Goal: Task Accomplishment & Management: Manage account settings

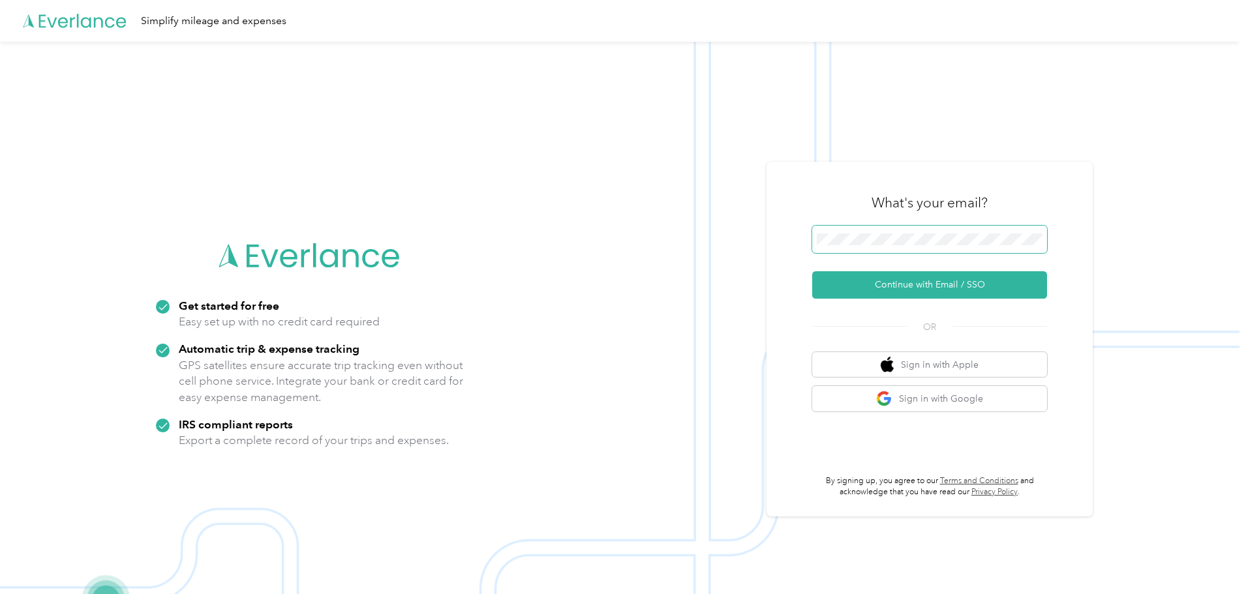
click at [863, 246] on span at bounding box center [929, 239] width 235 height 27
click at [922, 294] on button "Continue with Email / SSO" at bounding box center [929, 284] width 235 height 27
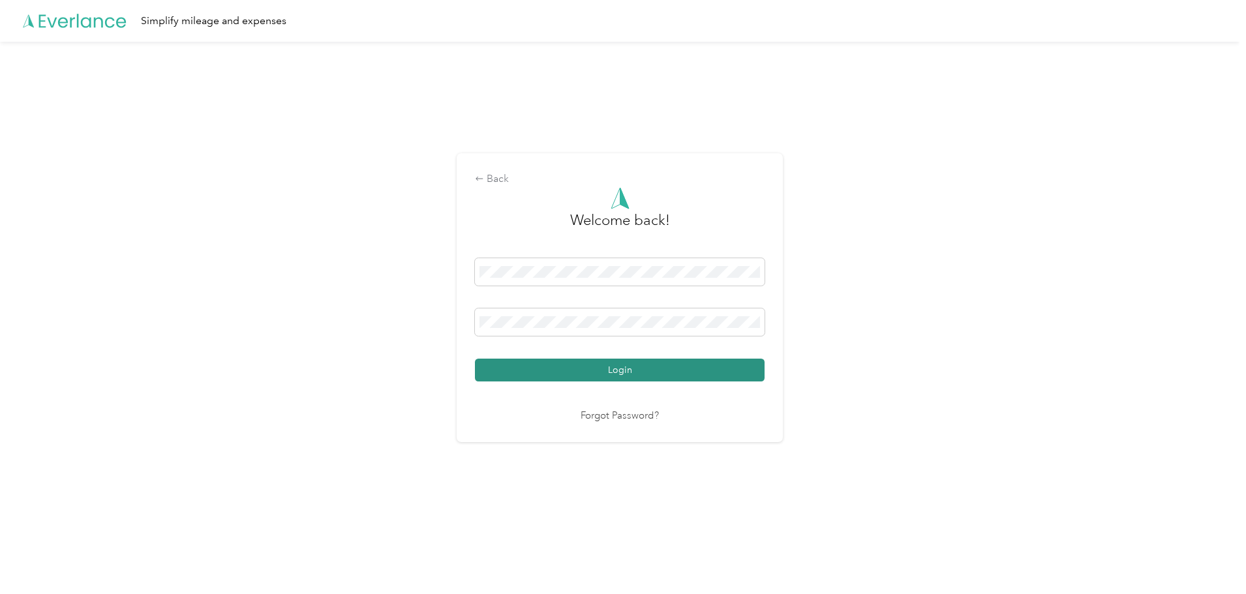
click at [618, 371] on button "Login" at bounding box center [620, 370] width 290 height 23
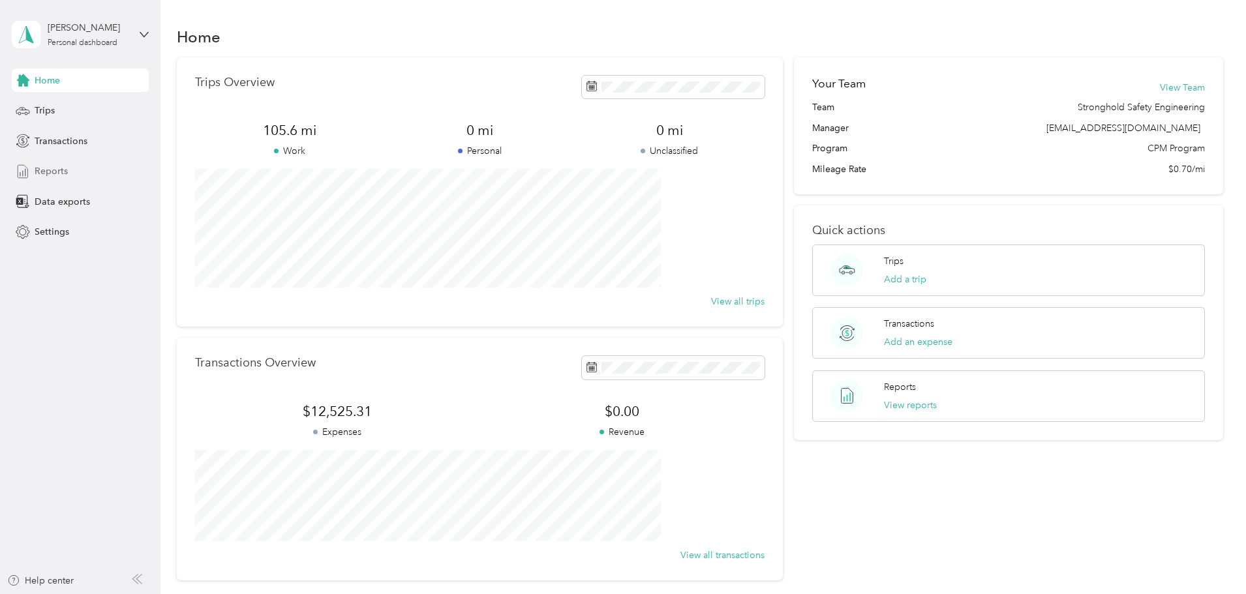
click at [59, 168] on span "Reports" at bounding box center [51, 171] width 33 height 14
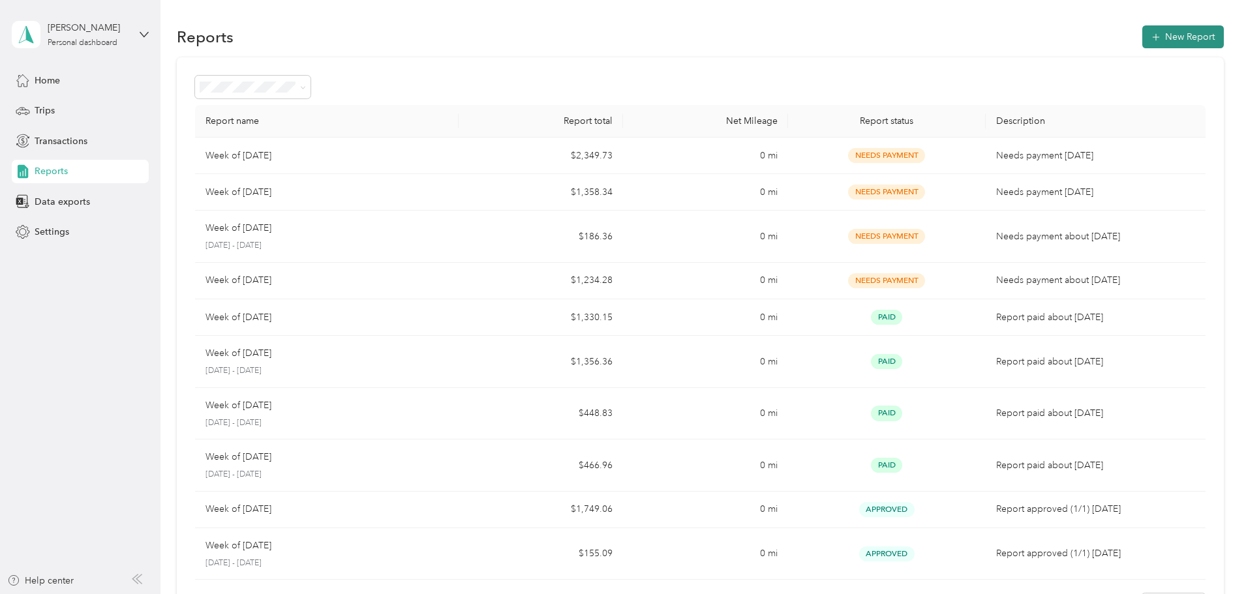
click at [1149, 36] on icon "button" at bounding box center [1155, 37] width 13 height 13
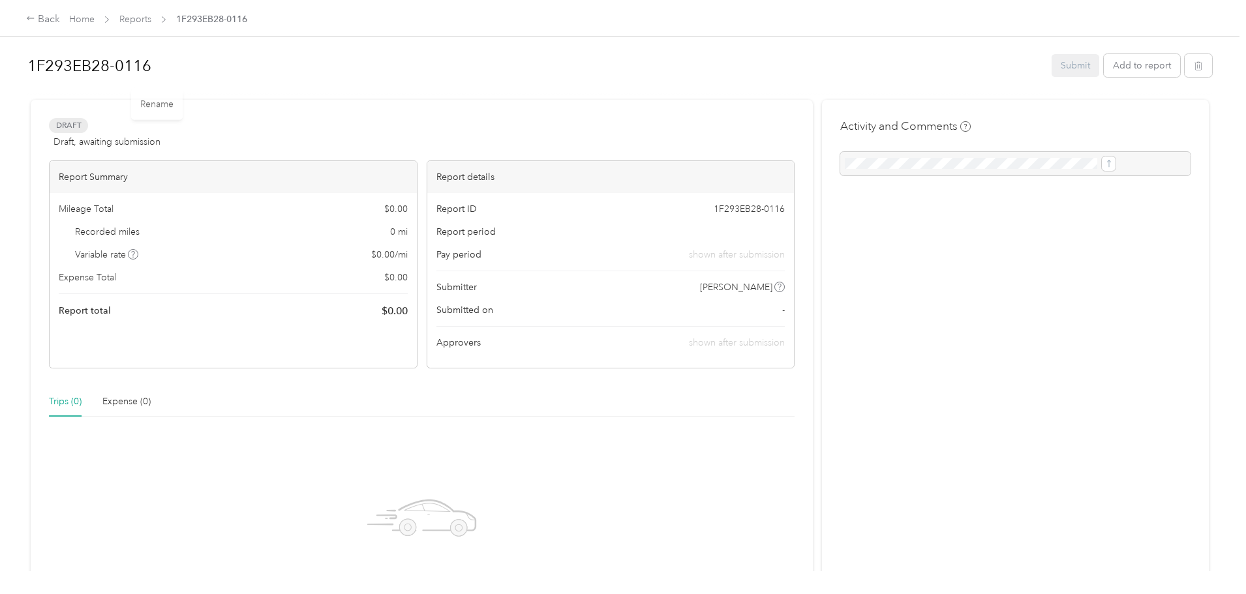
click at [212, 66] on h1 "1F293EB28-0116" at bounding box center [534, 65] width 1015 height 31
click at [28, 250] on div "Back Home Reports 1F293EB28-0116 Week of [DATE] Submit Add to report Draft Draf…" at bounding box center [619, 297] width 1239 height 594
click at [202, 20] on div "Home Reports Week of [DATE]" at bounding box center [155, 19] width 173 height 14
click at [95, 19] on link "Home" at bounding box center [81, 19] width 25 height 11
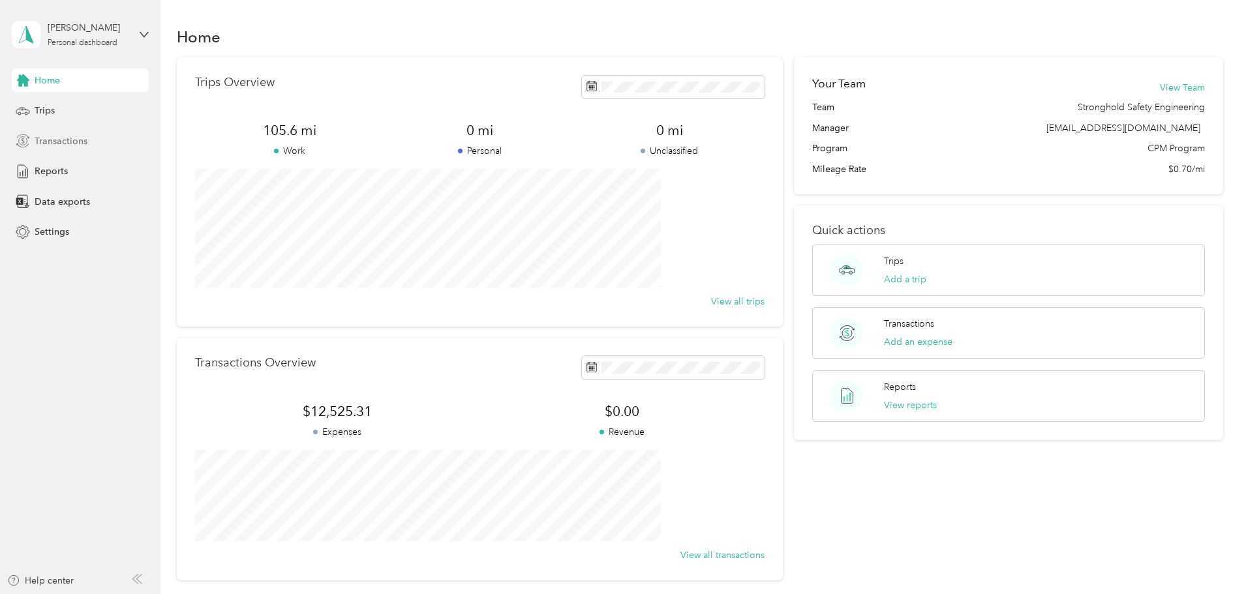
click at [78, 138] on span "Transactions" at bounding box center [61, 141] width 53 height 14
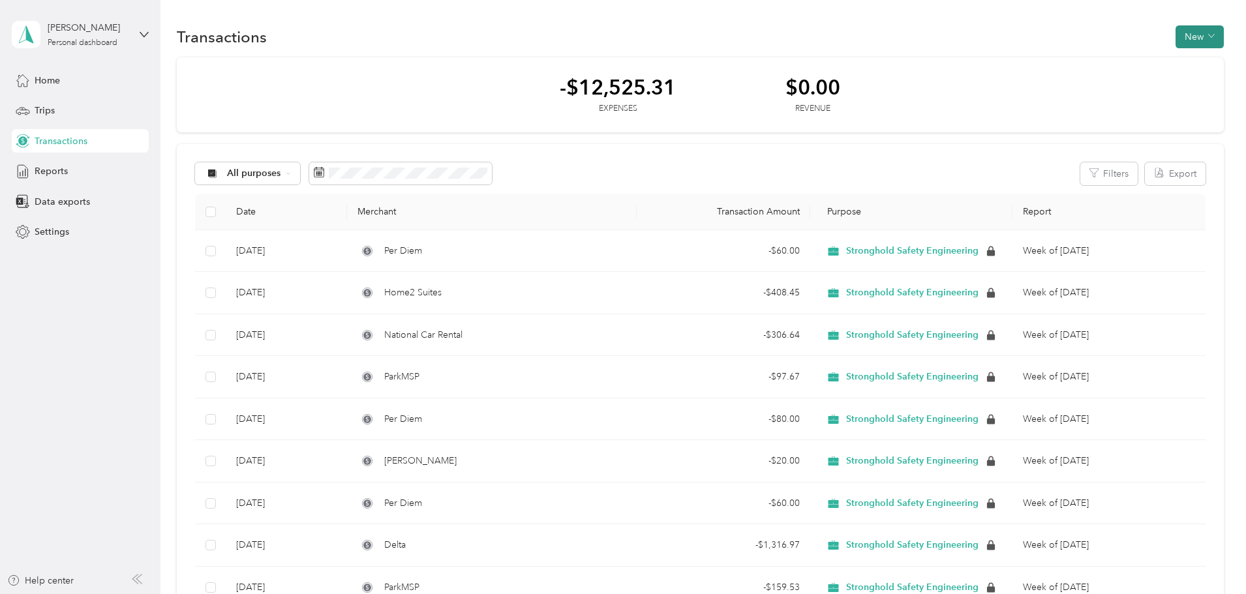
click at [1175, 35] on button "New" at bounding box center [1199, 36] width 48 height 23
click at [1096, 66] on span "Expense" at bounding box center [1105, 62] width 35 height 14
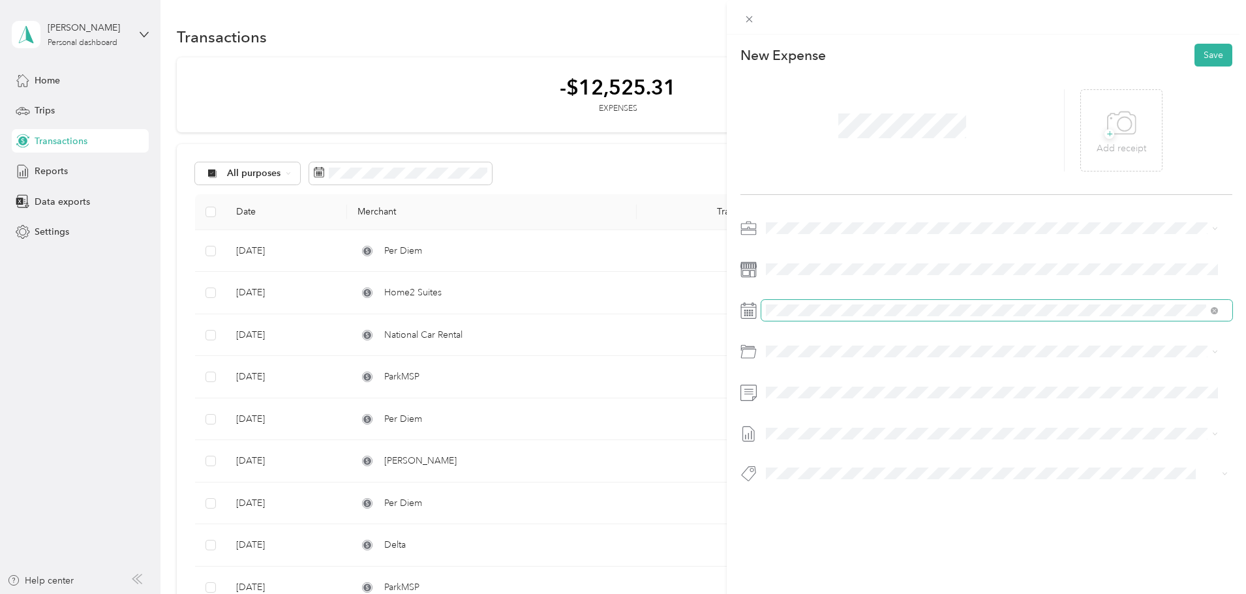
click at [820, 320] on div at bounding box center [986, 355] width 492 height 274
click at [821, 303] on span at bounding box center [996, 310] width 471 height 21
click at [813, 511] on div "25" at bounding box center [810, 512] width 17 height 16
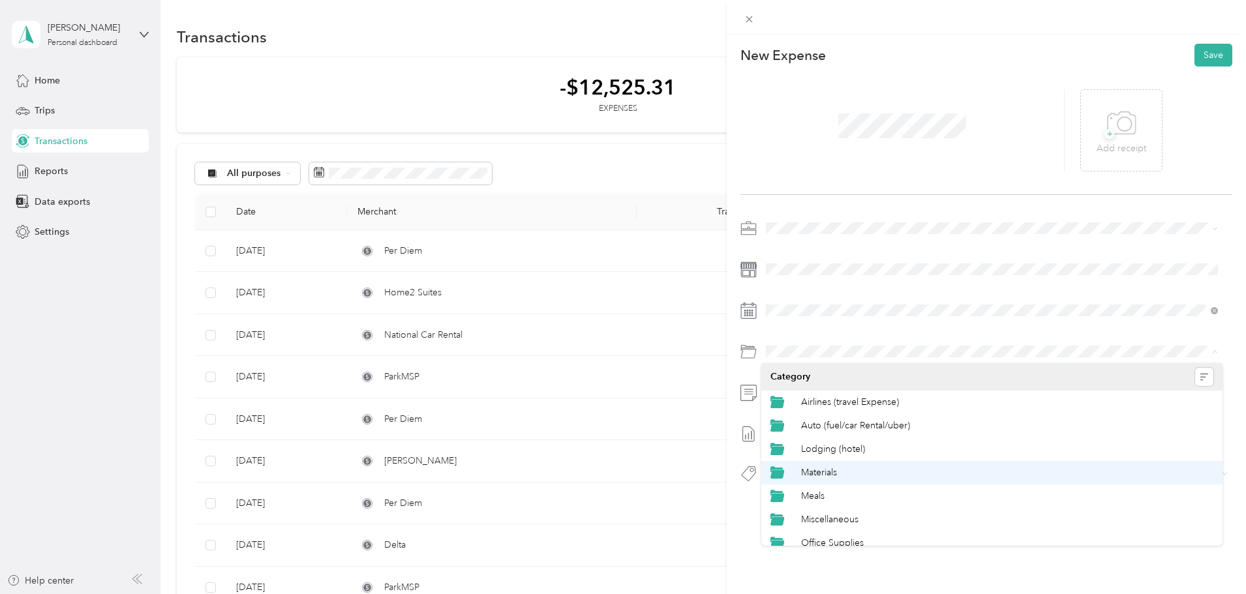
scroll to position [33, 0]
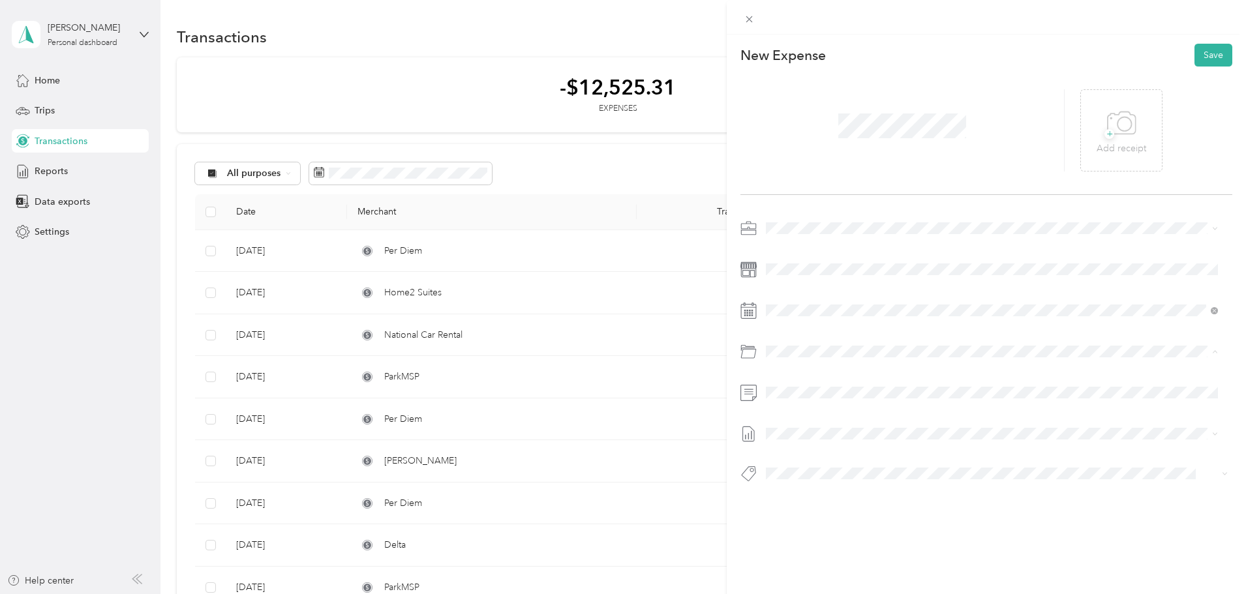
click at [825, 530] on span "Per Diem" at bounding box center [820, 533] width 38 height 11
click at [824, 472] on span "Week of [DATE]" at bounding box center [799, 477] width 66 height 14
click at [1210, 57] on button "Save" at bounding box center [1213, 55] width 38 height 23
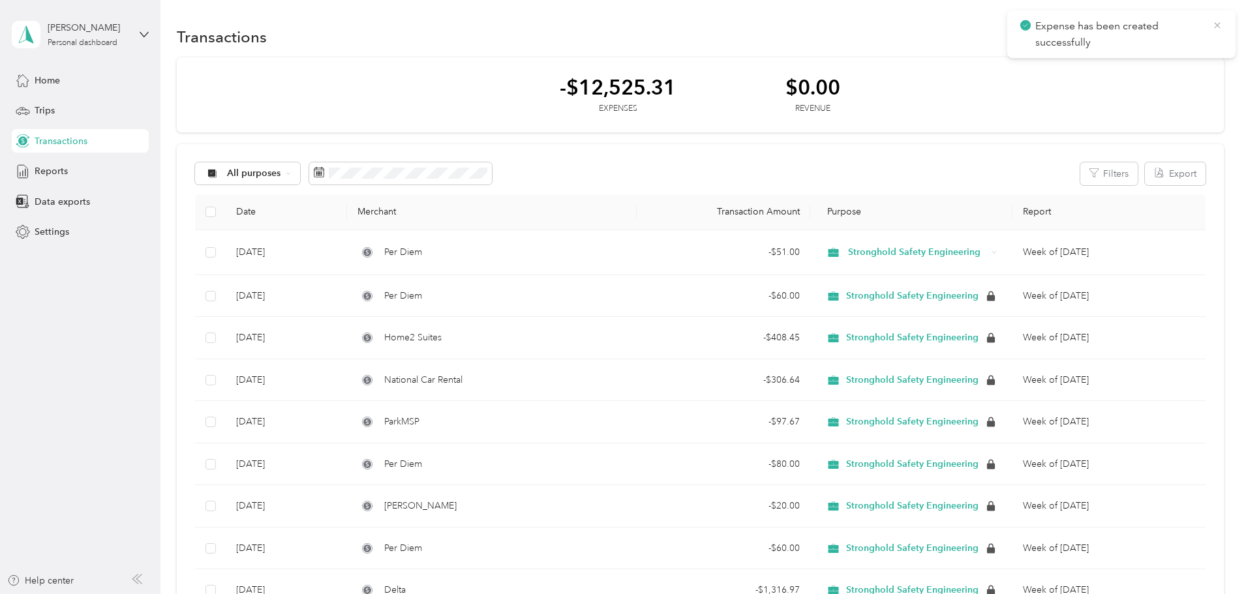
click at [1222, 21] on icon at bounding box center [1217, 26] width 10 height 12
click at [1208, 34] on icon "button" at bounding box center [1211, 36] width 7 height 7
click at [1117, 61] on span "Expense" at bounding box center [1105, 62] width 35 height 14
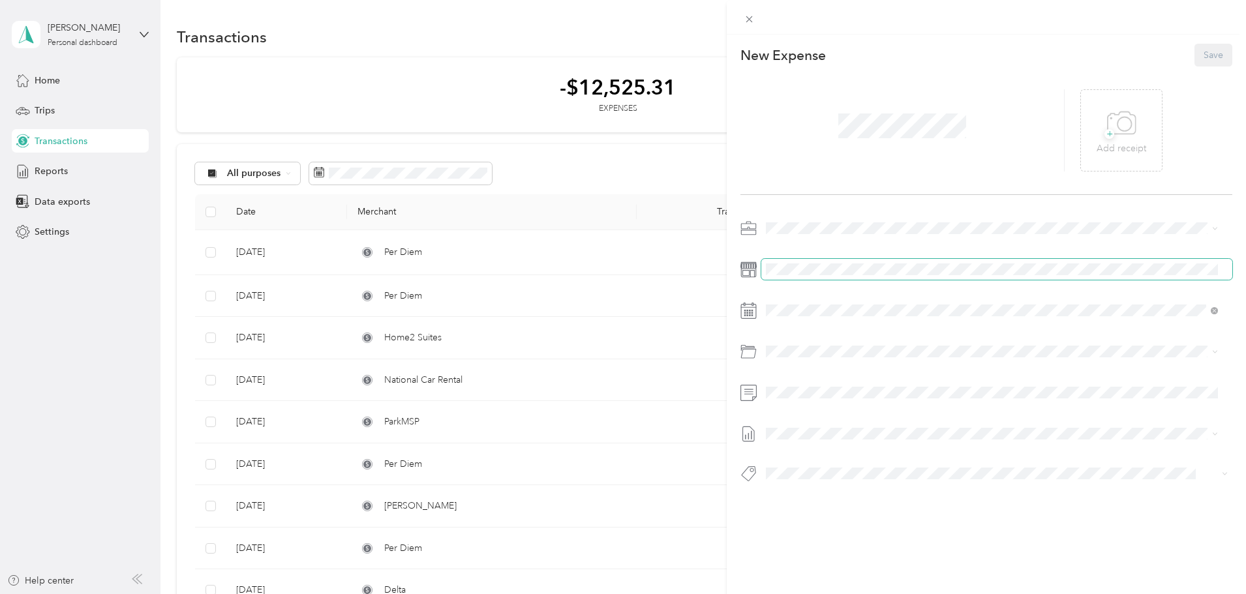
click at [801, 260] on span at bounding box center [996, 269] width 471 height 21
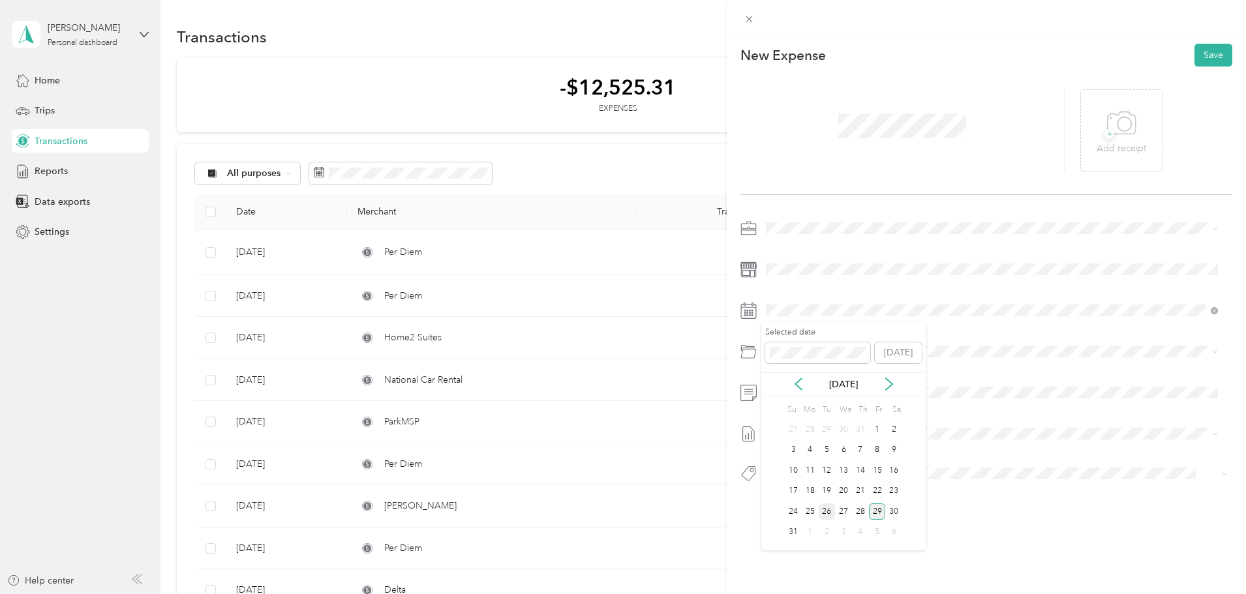
click at [828, 511] on div "26" at bounding box center [827, 512] width 17 height 16
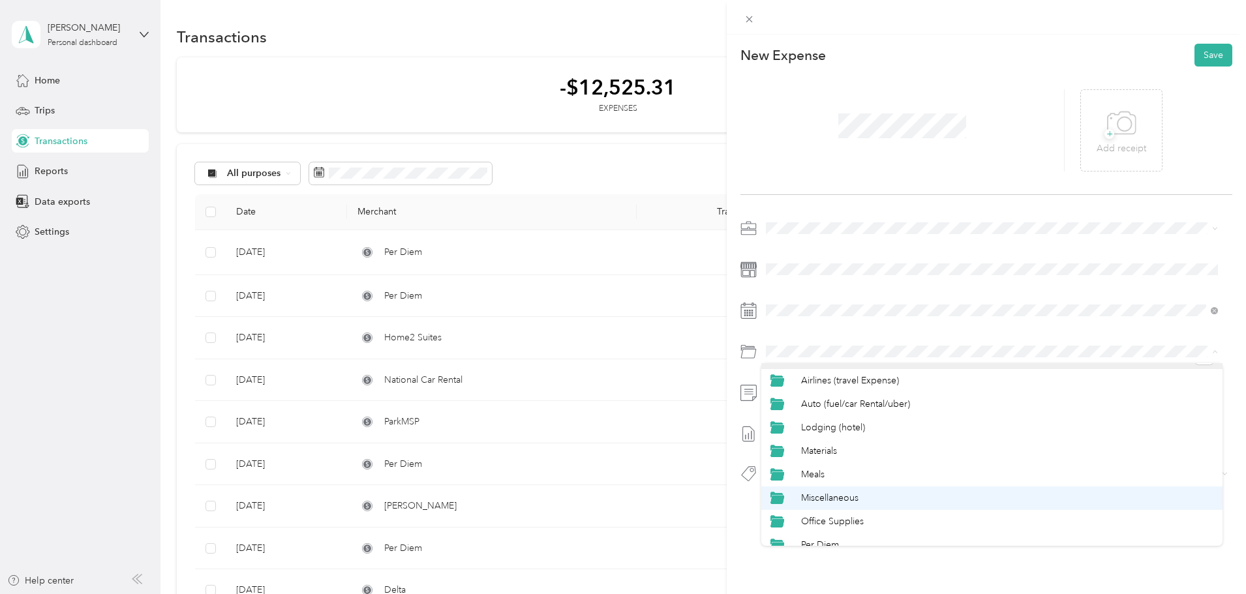
scroll to position [33, 0]
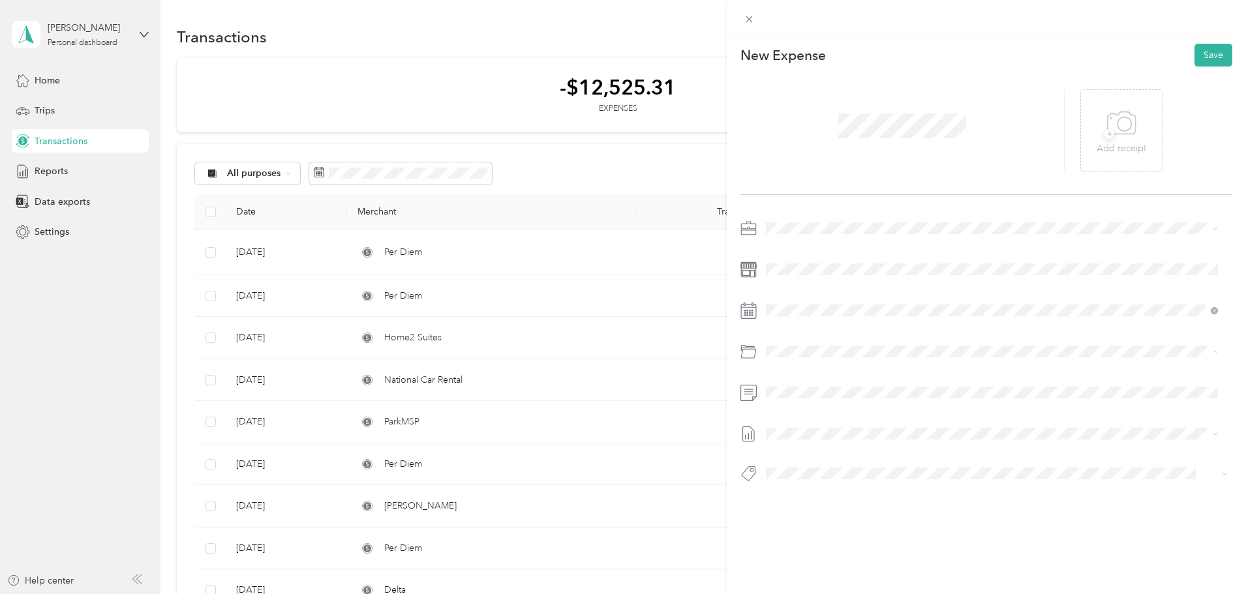
click at [822, 527] on div "Per Diem" at bounding box center [1007, 534] width 412 height 14
click at [826, 477] on span "Week of [DATE]" at bounding box center [799, 474] width 66 height 14
click at [1199, 55] on button "Save" at bounding box center [1213, 55] width 38 height 23
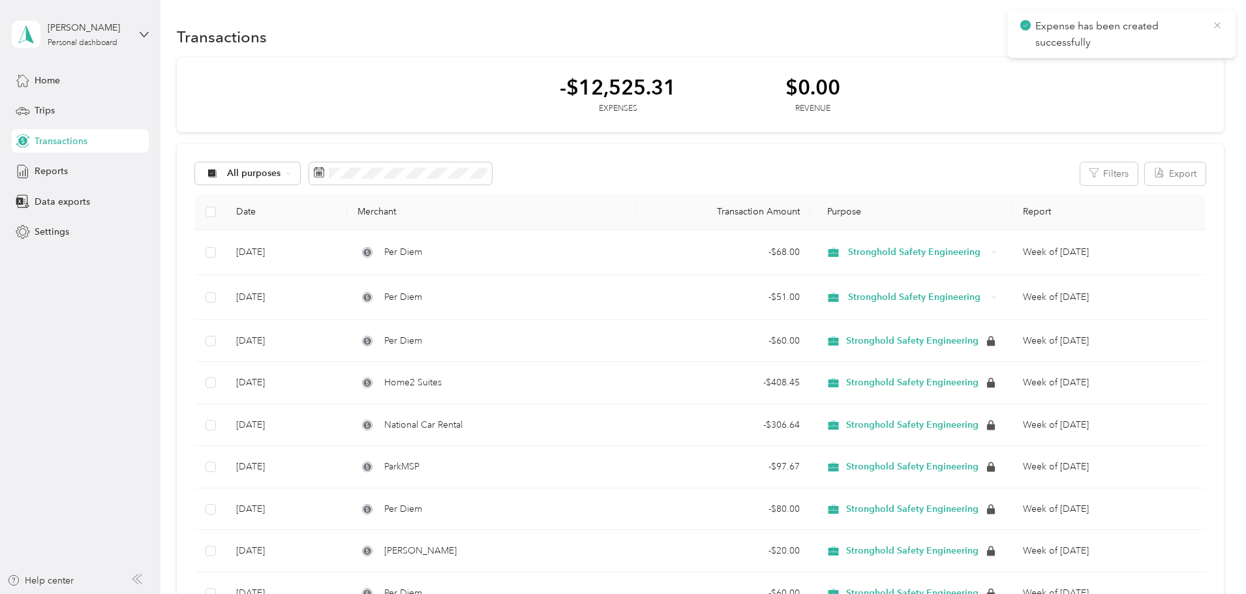
click at [1218, 31] on icon at bounding box center [1217, 26] width 10 height 12
click at [1175, 48] on span "New" at bounding box center [1199, 40] width 48 height 18
click at [1175, 44] on button "New" at bounding box center [1199, 36] width 48 height 23
click at [1175, 40] on button "New" at bounding box center [1199, 36] width 48 height 23
click at [1117, 60] on span "Expense" at bounding box center [1105, 62] width 35 height 14
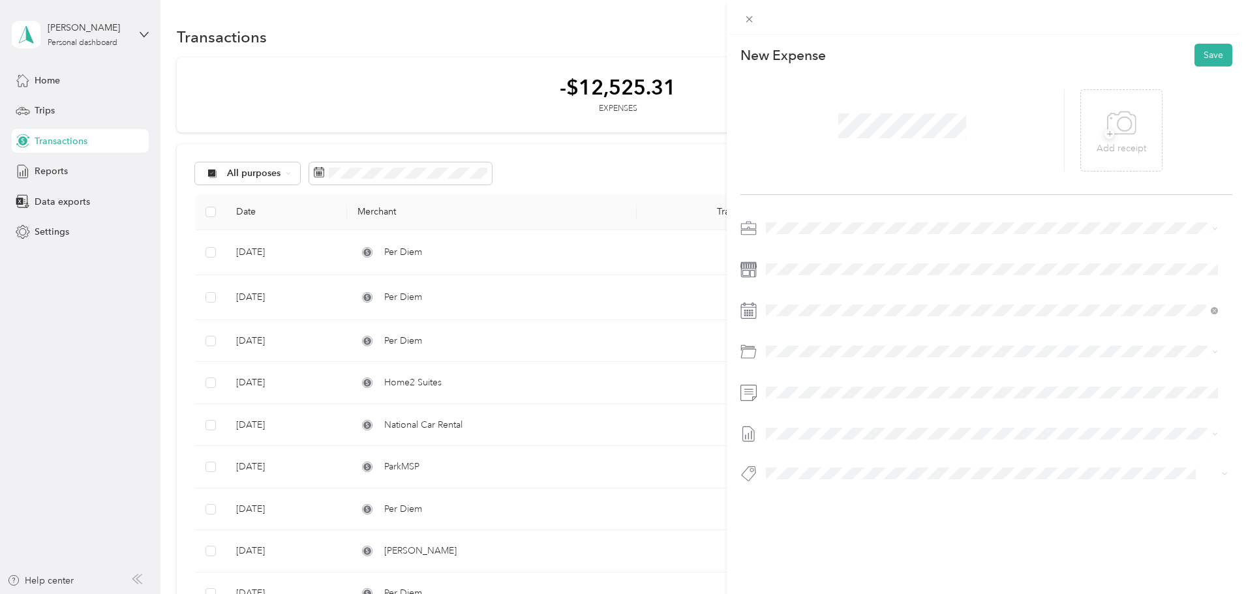
click at [820, 299] on div at bounding box center [986, 355] width 492 height 274
click at [839, 513] on div "27" at bounding box center [843, 512] width 17 height 16
click at [821, 358] on span at bounding box center [996, 351] width 471 height 21
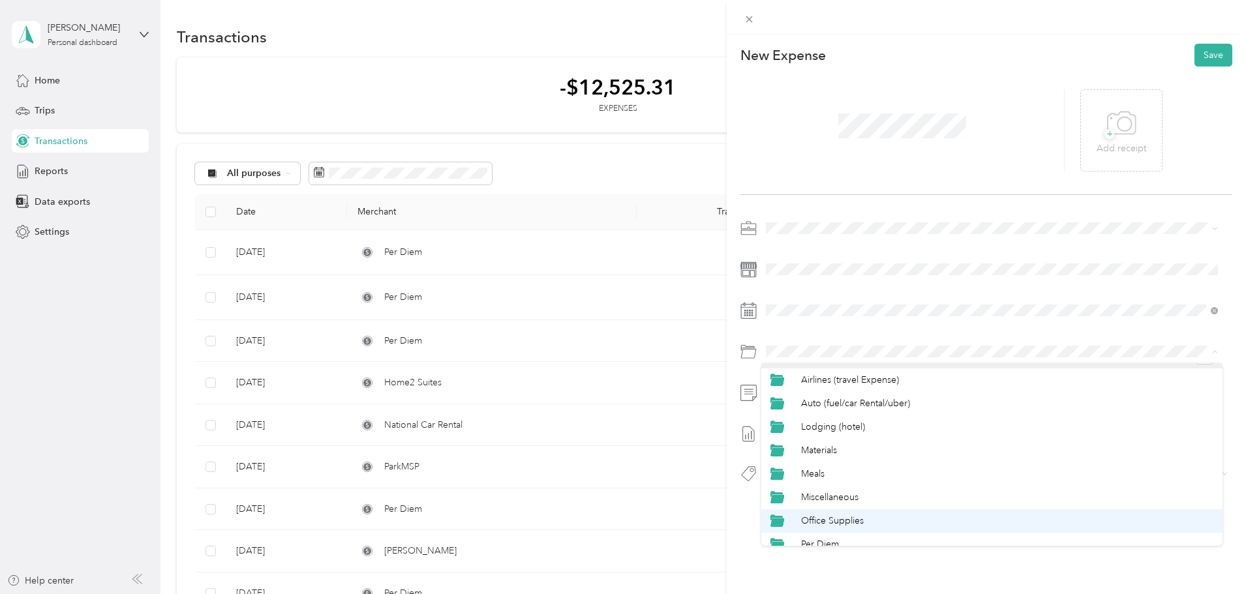
scroll to position [33, 0]
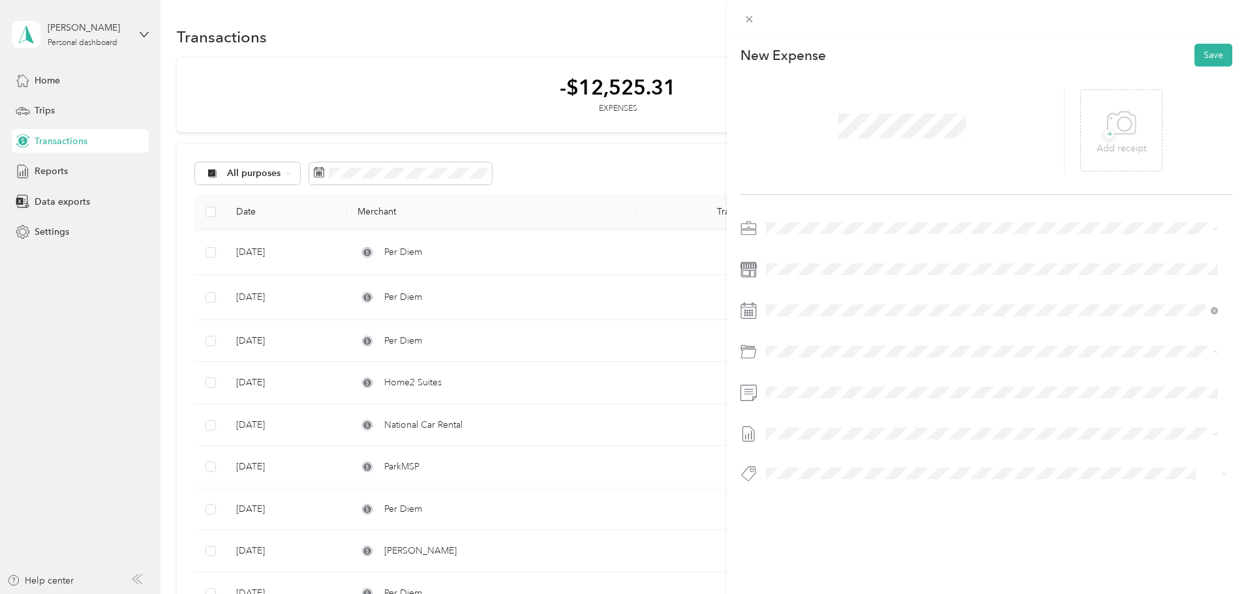
click at [824, 529] on span "Per Diem" at bounding box center [820, 533] width 38 height 11
click at [833, 594] on div "This expense cannot be edited because it is either under review, approved, or p…" at bounding box center [619, 594] width 1239 height 0
click at [1197, 56] on button "Save" at bounding box center [1213, 55] width 38 height 23
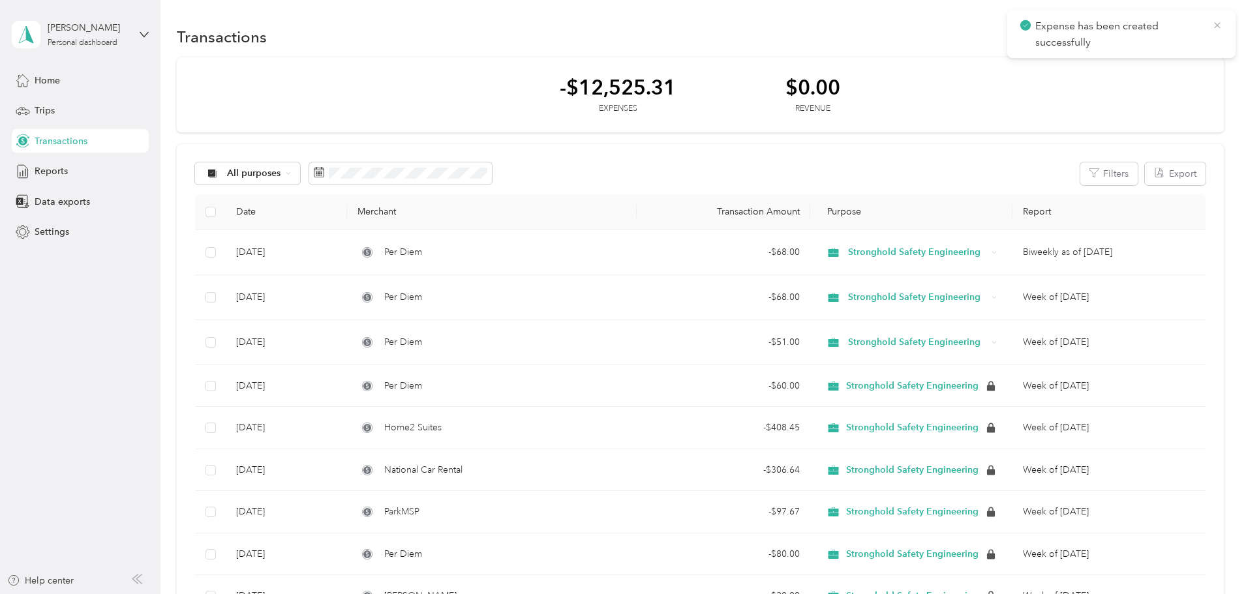
click at [1217, 27] on icon at bounding box center [1217, 26] width 10 height 12
click at [1175, 36] on button "New" at bounding box center [1199, 36] width 48 height 23
click at [1118, 58] on span "Expense" at bounding box center [1105, 62] width 35 height 14
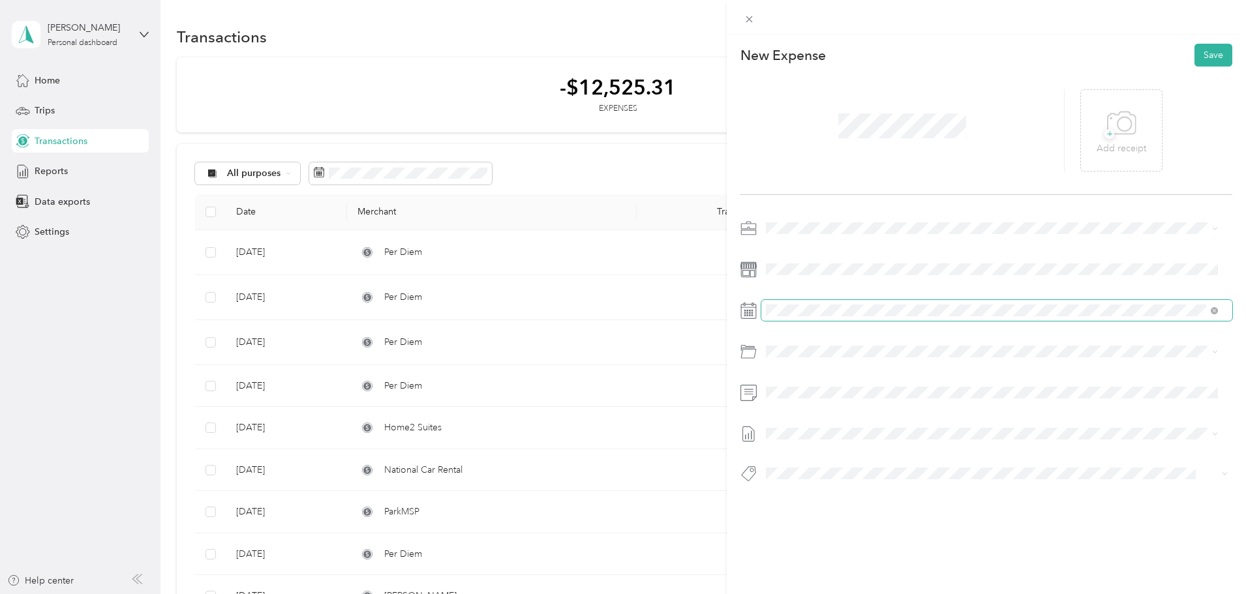
click at [815, 319] on span at bounding box center [996, 310] width 471 height 21
click at [858, 517] on div "28" at bounding box center [860, 512] width 17 height 16
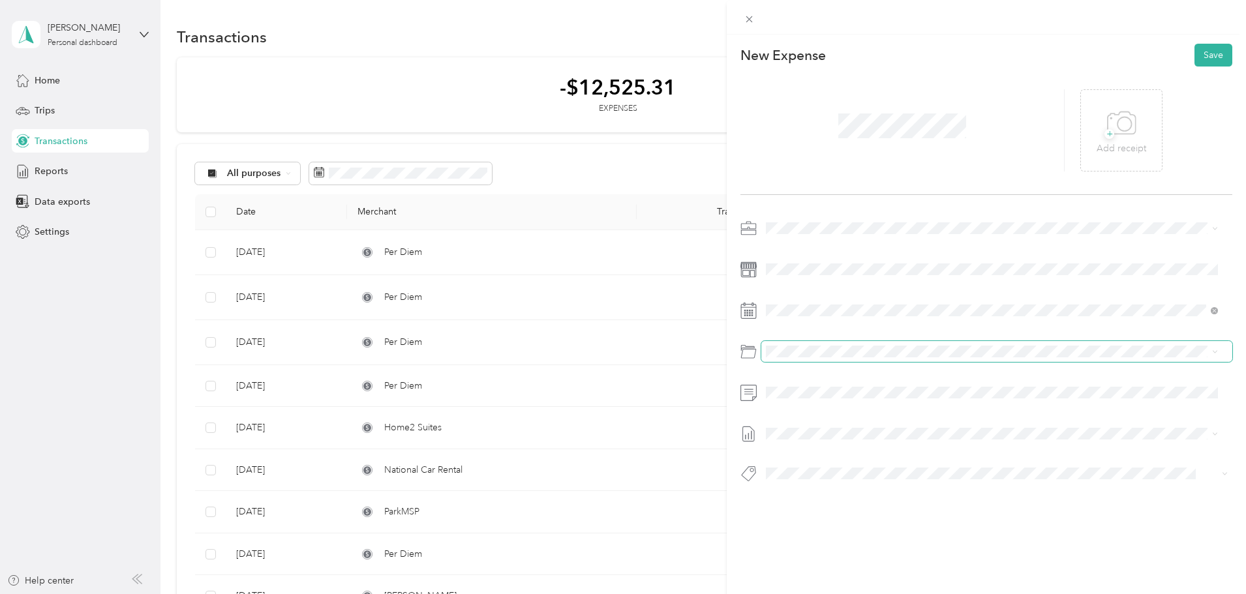
click at [822, 361] on span at bounding box center [996, 351] width 471 height 21
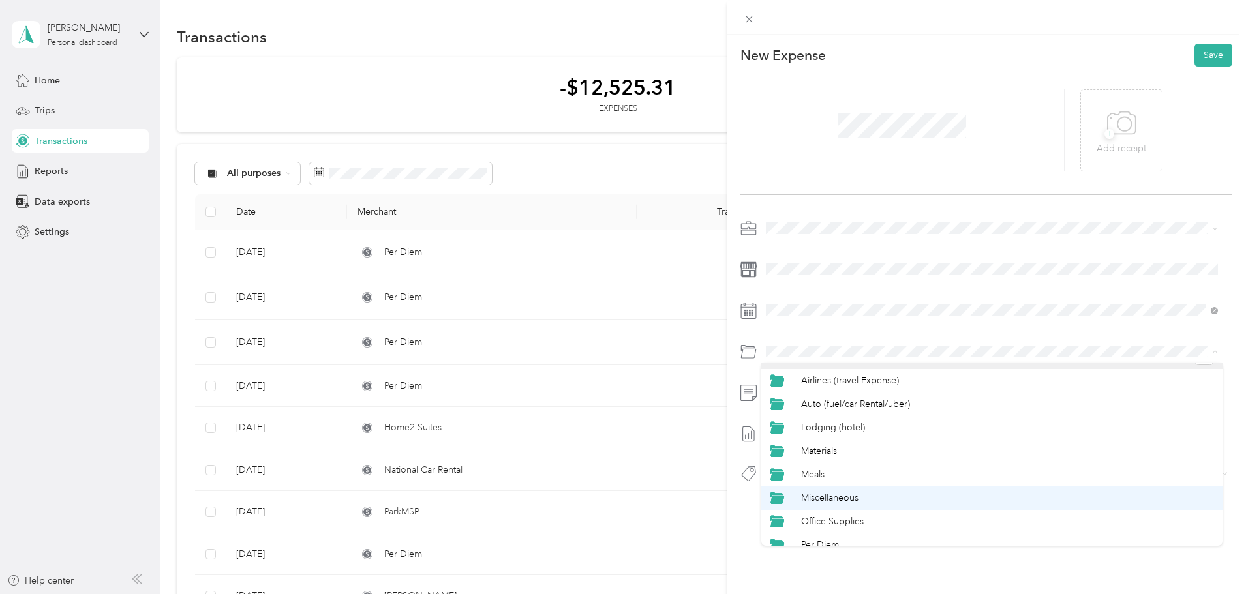
scroll to position [33, 0]
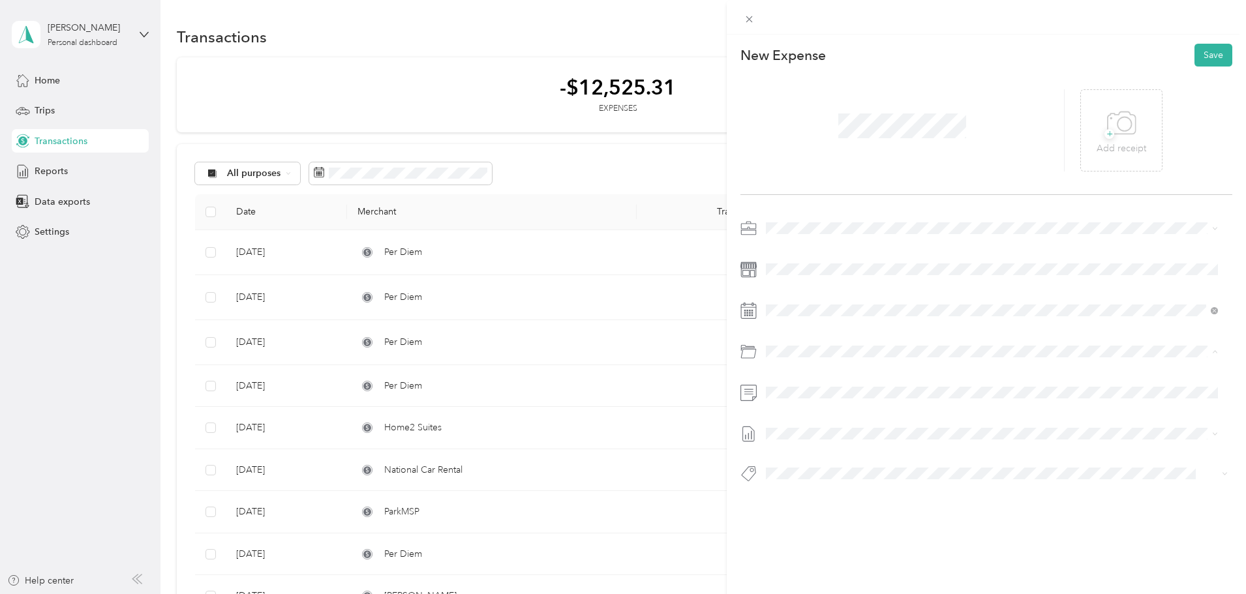
click at [826, 525] on li "Per Diem" at bounding box center [991, 533] width 461 height 23
click at [819, 498] on li "Week of [DATE] Draft" at bounding box center [991, 497] width 461 height 21
click at [1199, 46] on button "Save" at bounding box center [1213, 55] width 38 height 23
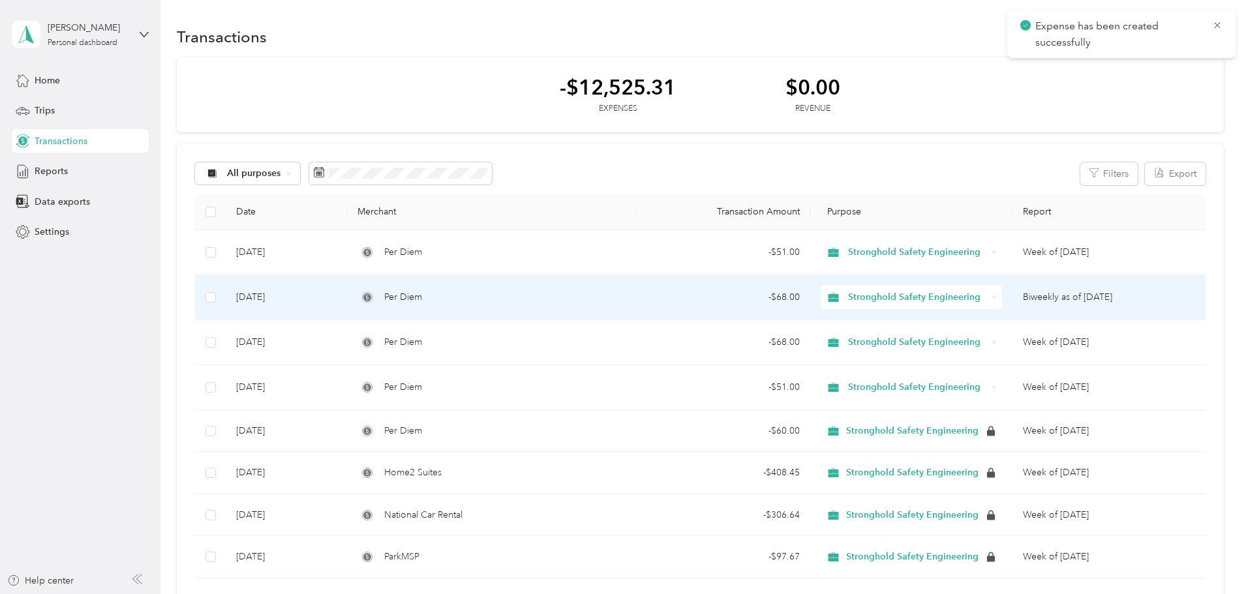
click at [636, 290] on td "Per Diem" at bounding box center [491, 297] width 289 height 45
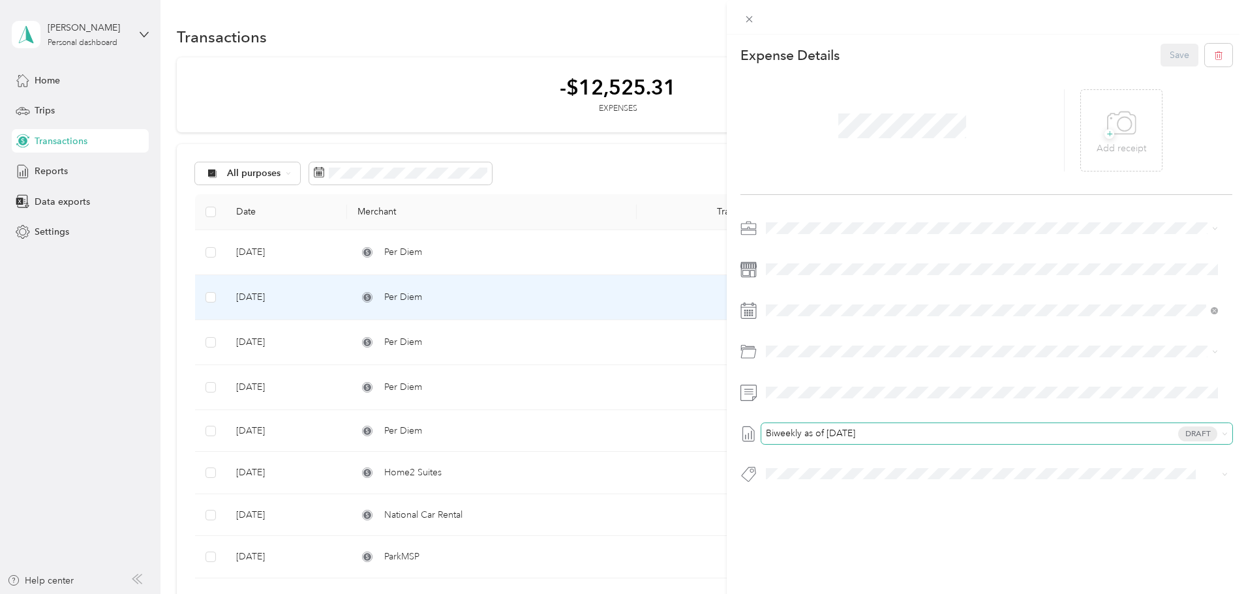
click at [825, 431] on span "Biweekly as of [DATE]" at bounding box center [810, 433] width 89 height 9
click at [823, 497] on span "Week of [DATE]" at bounding box center [799, 498] width 66 height 14
click at [1160, 55] on button "Save" at bounding box center [1179, 55] width 38 height 23
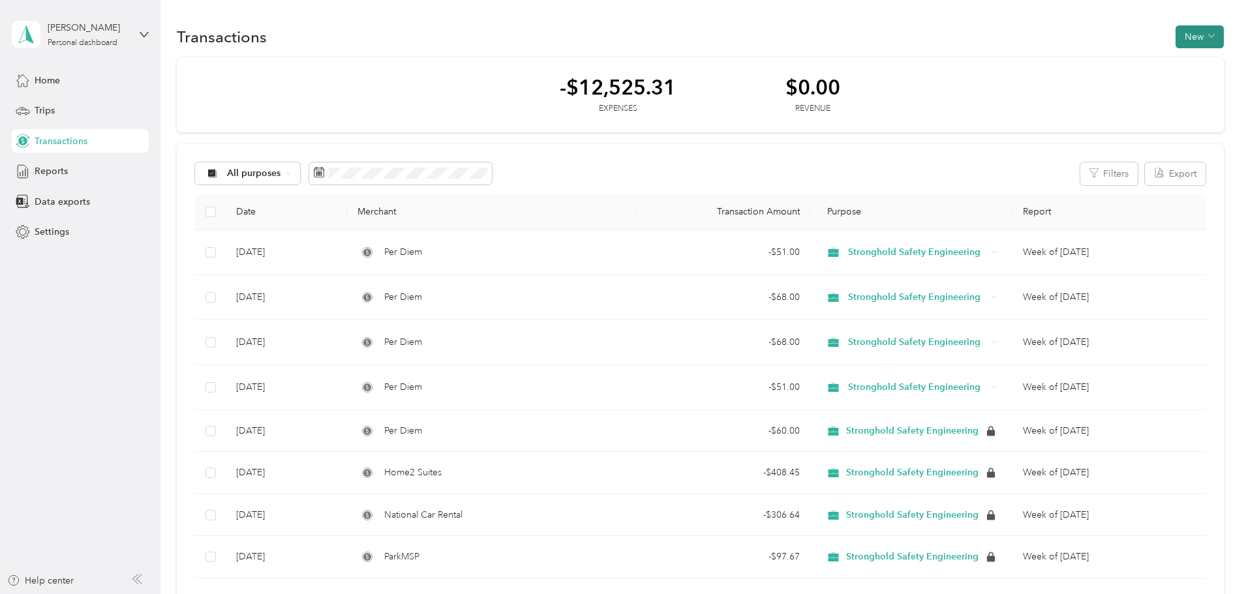
click at [1175, 31] on button "New" at bounding box center [1199, 36] width 48 height 23
click at [1111, 57] on span "Expense" at bounding box center [1105, 62] width 35 height 14
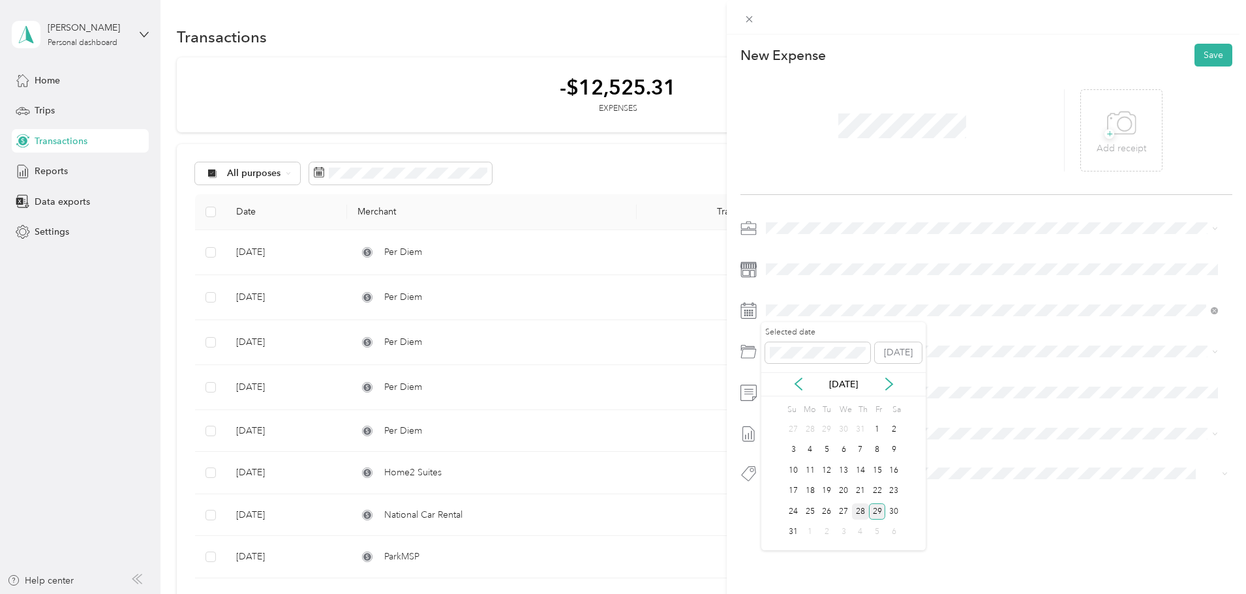
click at [860, 515] on div "28" at bounding box center [860, 512] width 17 height 16
click at [809, 408] on ol "Category Airlines (travel Expense) Auto (fuel/car Rental/uber) Lodging (hotel) …" at bounding box center [991, 447] width 461 height 183
click at [826, 393] on li "Airlines (travel Expense)" at bounding box center [991, 402] width 461 height 23
click at [819, 385] on span at bounding box center [996, 392] width 471 height 21
click at [836, 427] on span at bounding box center [996, 433] width 471 height 21
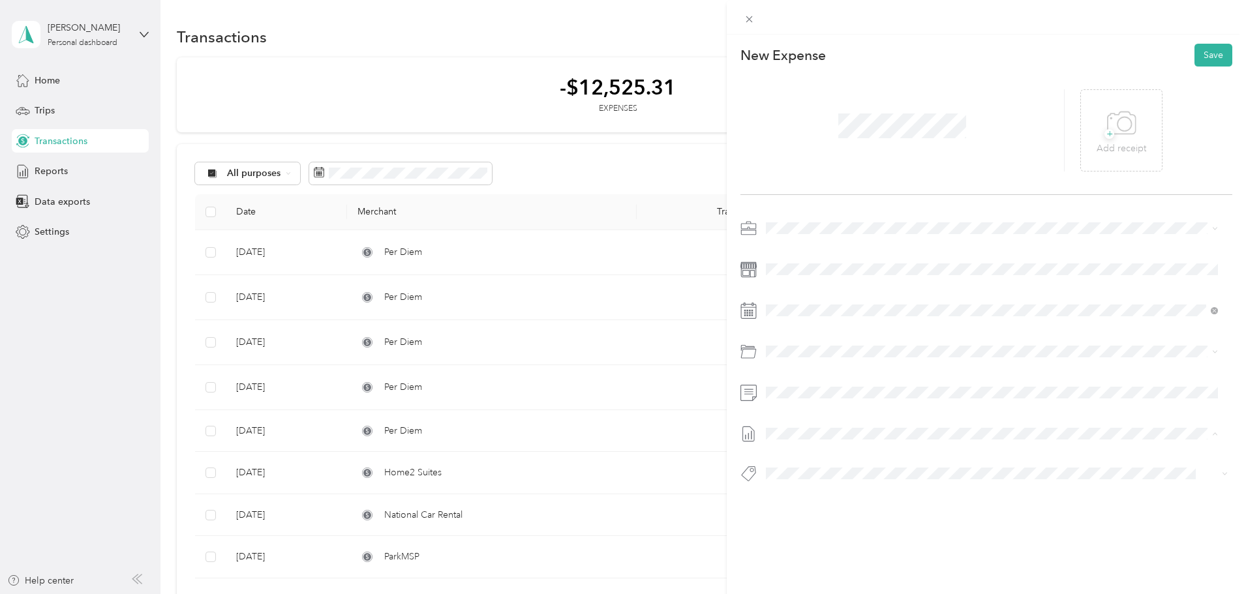
click at [843, 594] on div "This expense cannot be edited because it is either under review, approved, or p…" at bounding box center [619, 594] width 1239 height 0
click at [832, 496] on span "Week of [DATE]" at bounding box center [799, 498] width 66 height 14
click at [1194, 50] on button "Save" at bounding box center [1213, 55] width 38 height 23
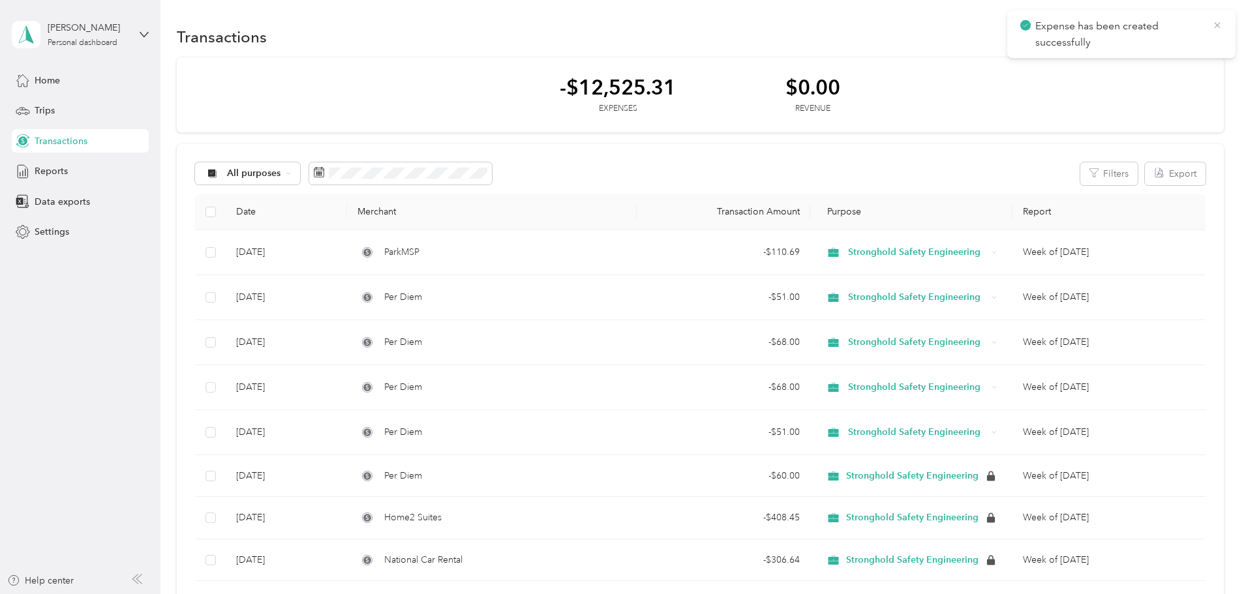
click at [1218, 25] on icon at bounding box center [1217, 26] width 10 height 12
click at [1175, 40] on button "New" at bounding box center [1199, 36] width 48 height 23
click at [1114, 64] on span "Expense" at bounding box center [1105, 62] width 35 height 14
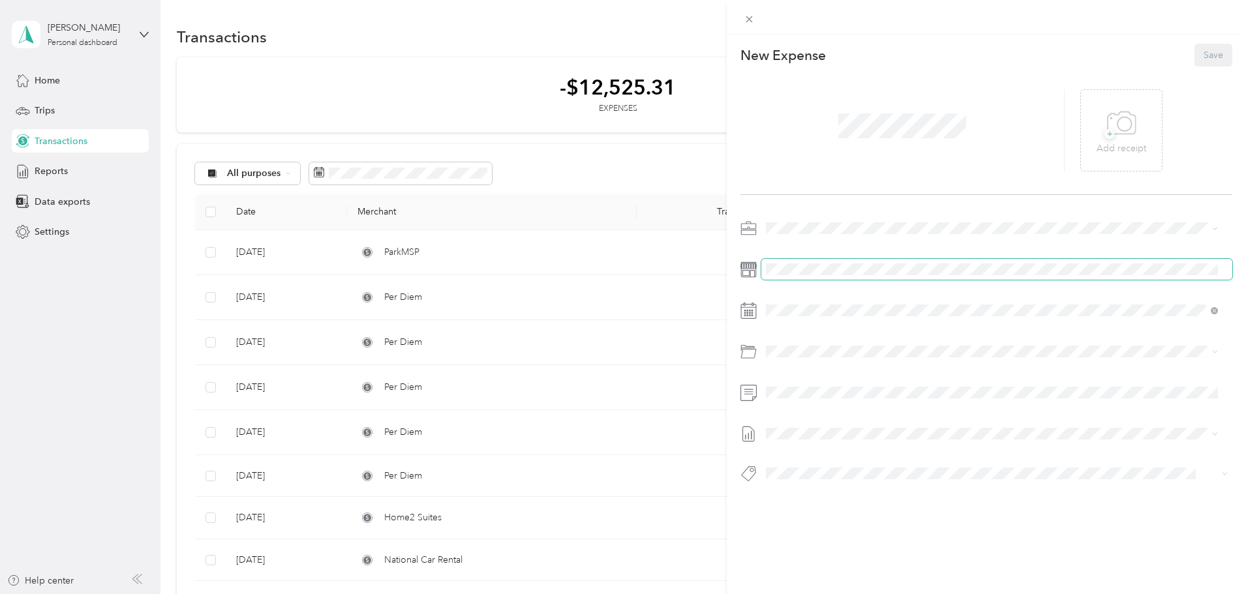
click at [831, 277] on span at bounding box center [996, 269] width 471 height 21
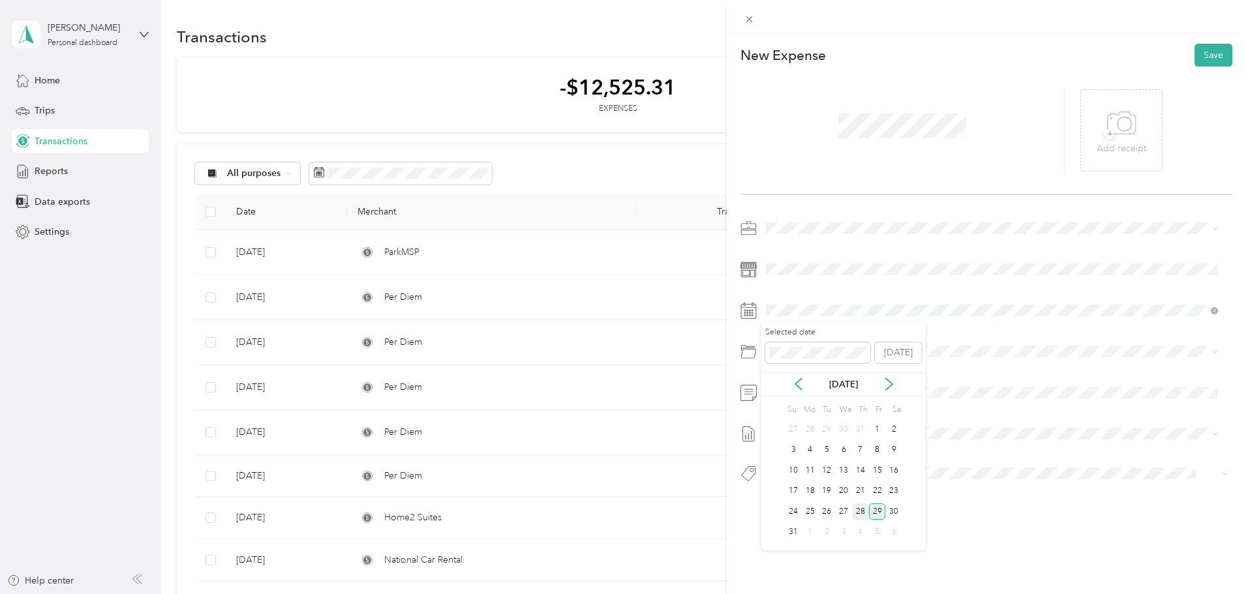
click at [857, 507] on div "28" at bounding box center [860, 512] width 17 height 16
click at [836, 357] on span at bounding box center [996, 351] width 471 height 21
click at [843, 358] on span at bounding box center [996, 351] width 471 height 21
click at [855, 430] on li "Auto (fuel/car Rental/uber)" at bounding box center [991, 425] width 461 height 23
click at [832, 502] on span "Week of [DATE]" at bounding box center [799, 498] width 66 height 14
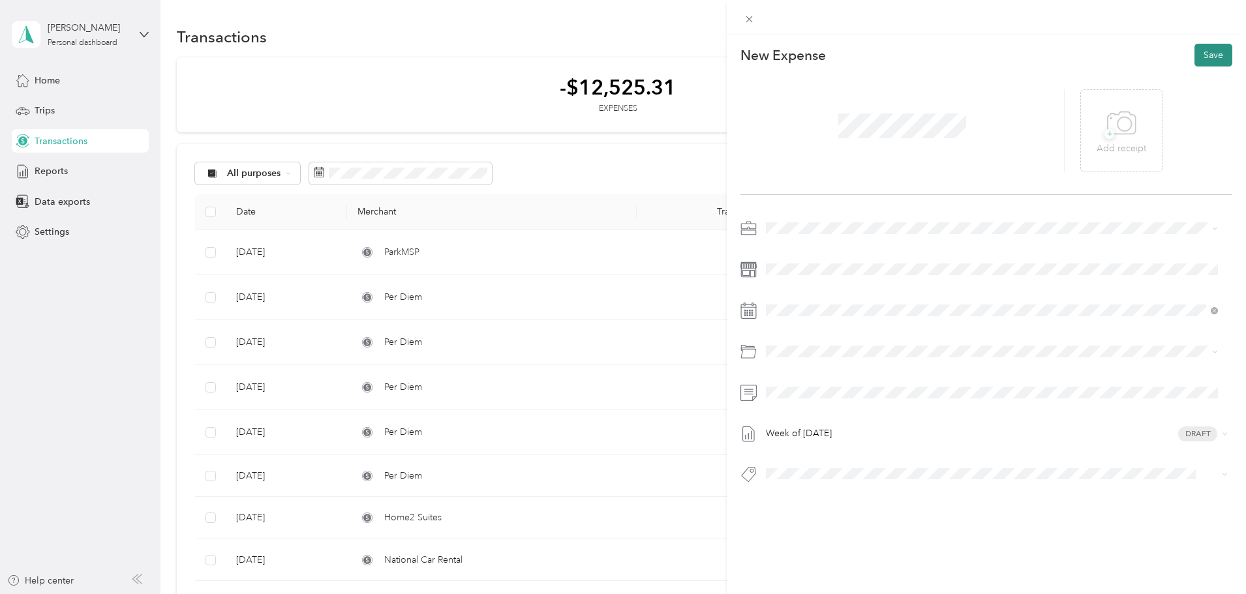
click at [1203, 53] on button "Save" at bounding box center [1213, 55] width 38 height 23
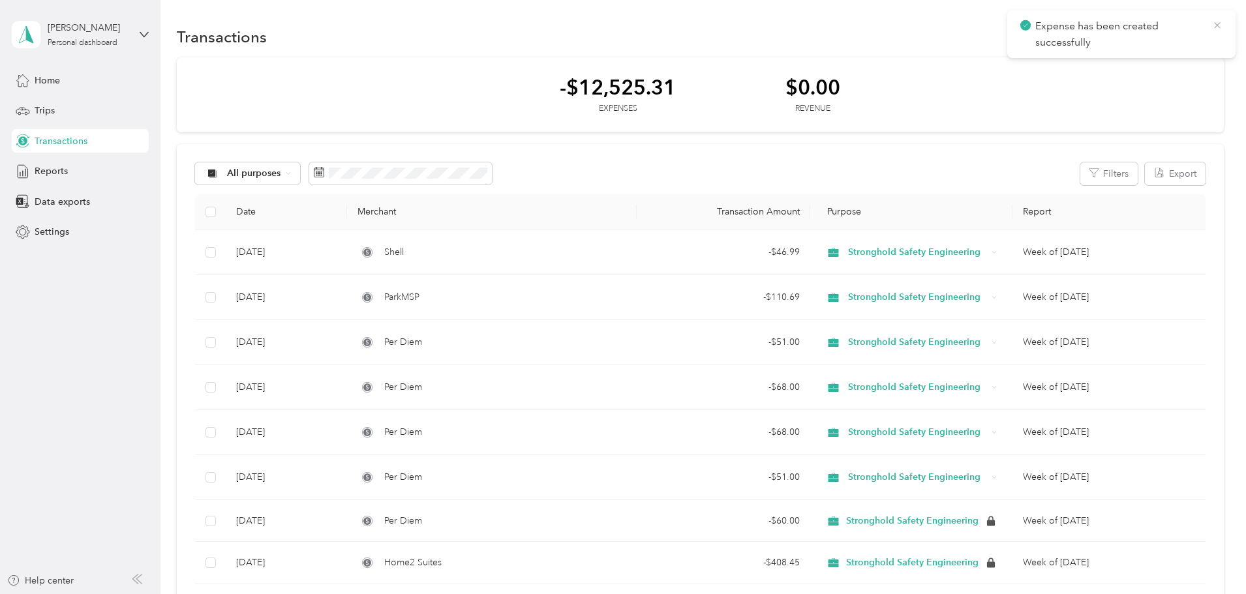
click at [1220, 26] on icon at bounding box center [1217, 26] width 10 height 12
click at [1175, 37] on button "New" at bounding box center [1199, 36] width 48 height 23
click at [1113, 75] on li "Revenue" at bounding box center [1099, 84] width 68 height 23
click at [1112, 58] on span "Expense" at bounding box center [1105, 62] width 35 height 14
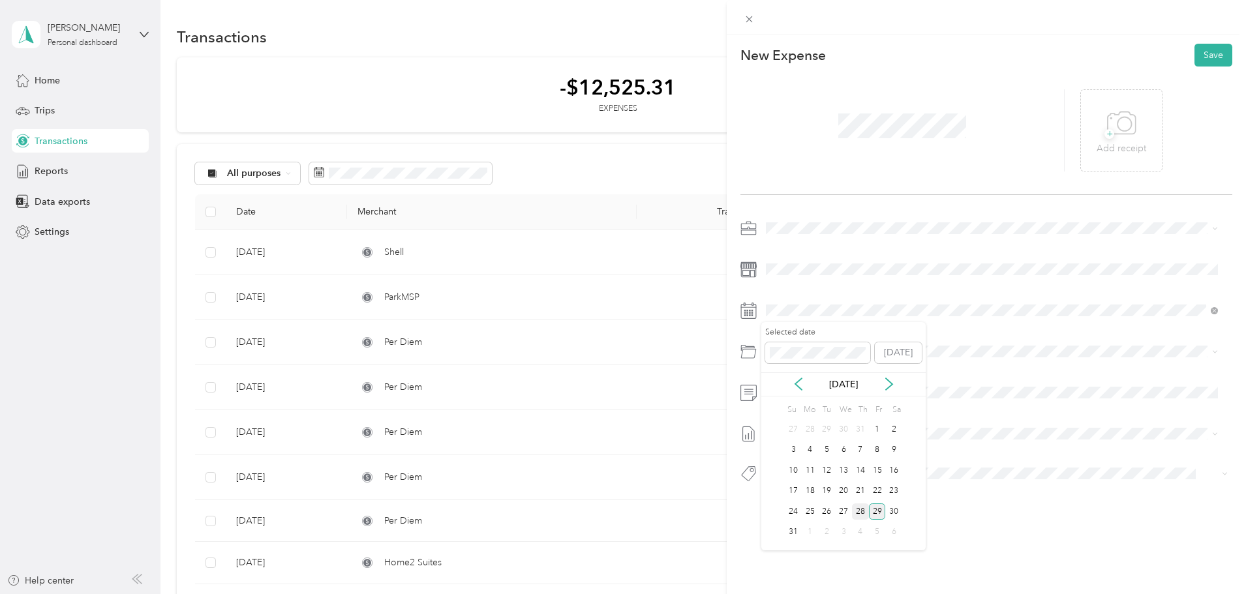
click at [860, 509] on div "28" at bounding box center [860, 512] width 17 height 16
click at [814, 364] on div at bounding box center [986, 356] width 492 height 30
click at [826, 419] on div "Auto (fuel/car Rental/uber)" at bounding box center [1007, 423] width 412 height 14
click at [832, 501] on span "Week of [DATE]" at bounding box center [799, 498] width 66 height 14
drag, startPoint x: 1191, startPoint y: 52, endPoint x: 1215, endPoint y: 52, distance: 23.5
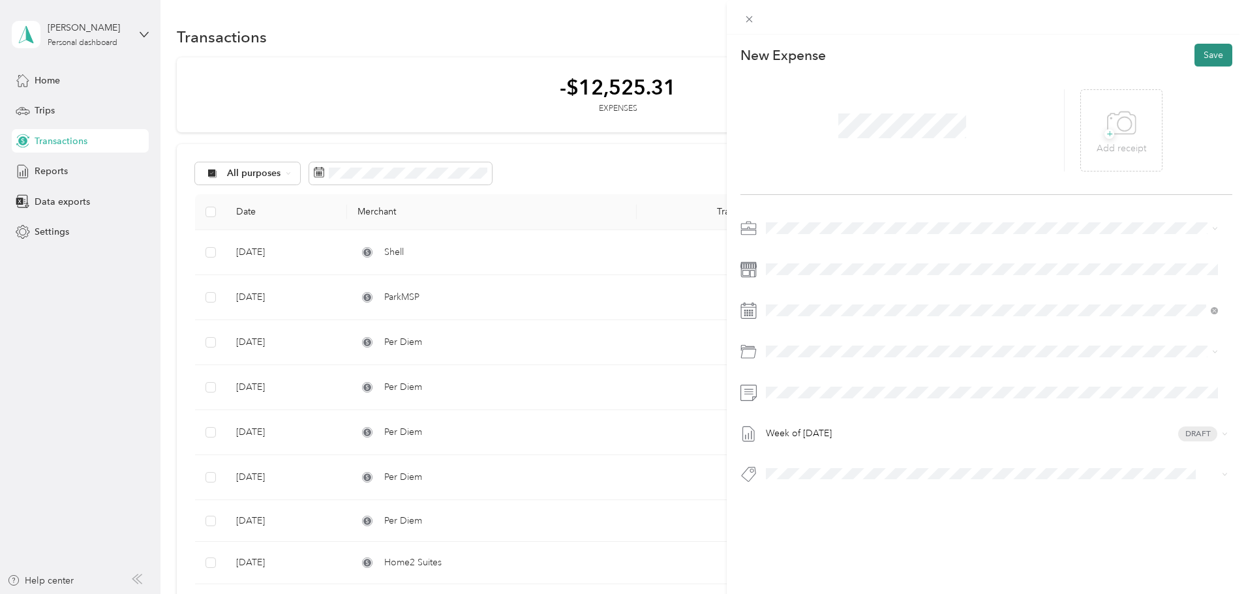
click at [1216, 52] on button "Save" at bounding box center [1213, 55] width 38 height 23
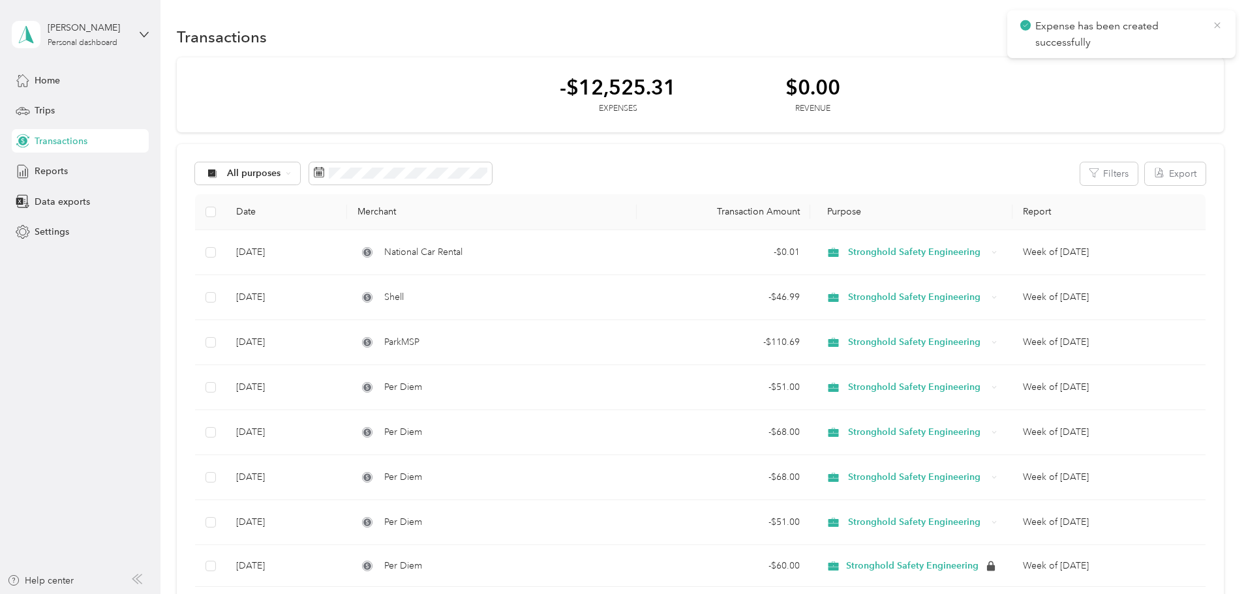
click at [1222, 22] on div "Expense has been created successfully" at bounding box center [1121, 34] width 228 height 48
click at [1220, 23] on icon at bounding box center [1217, 26] width 10 height 12
click at [1175, 36] on button "New" at bounding box center [1199, 36] width 48 height 23
click at [1119, 64] on span "Expense" at bounding box center [1105, 62] width 35 height 14
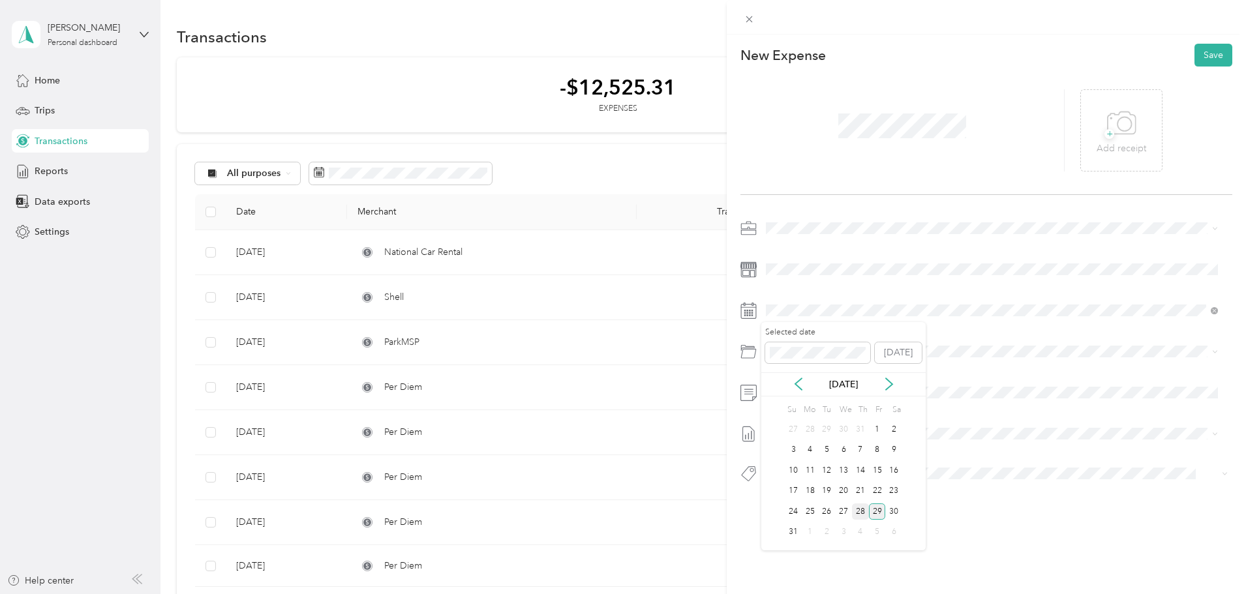
click at [858, 513] on div "28" at bounding box center [860, 512] width 17 height 16
click at [820, 361] on span at bounding box center [996, 351] width 471 height 21
click at [858, 449] on span "Lodging (hotel)" at bounding box center [833, 449] width 64 height 11
click at [832, 495] on span "Week of [DATE]" at bounding box center [799, 498] width 66 height 14
click at [913, 153] on div at bounding box center [902, 130] width 324 height 82
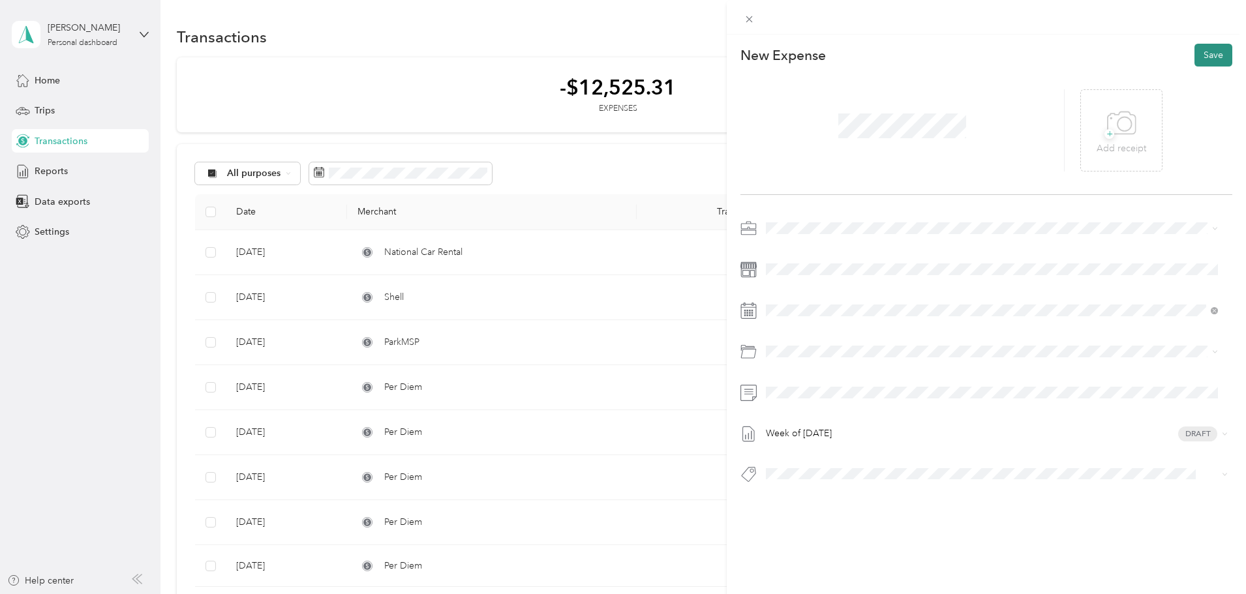
click at [1211, 54] on button "Save" at bounding box center [1213, 55] width 38 height 23
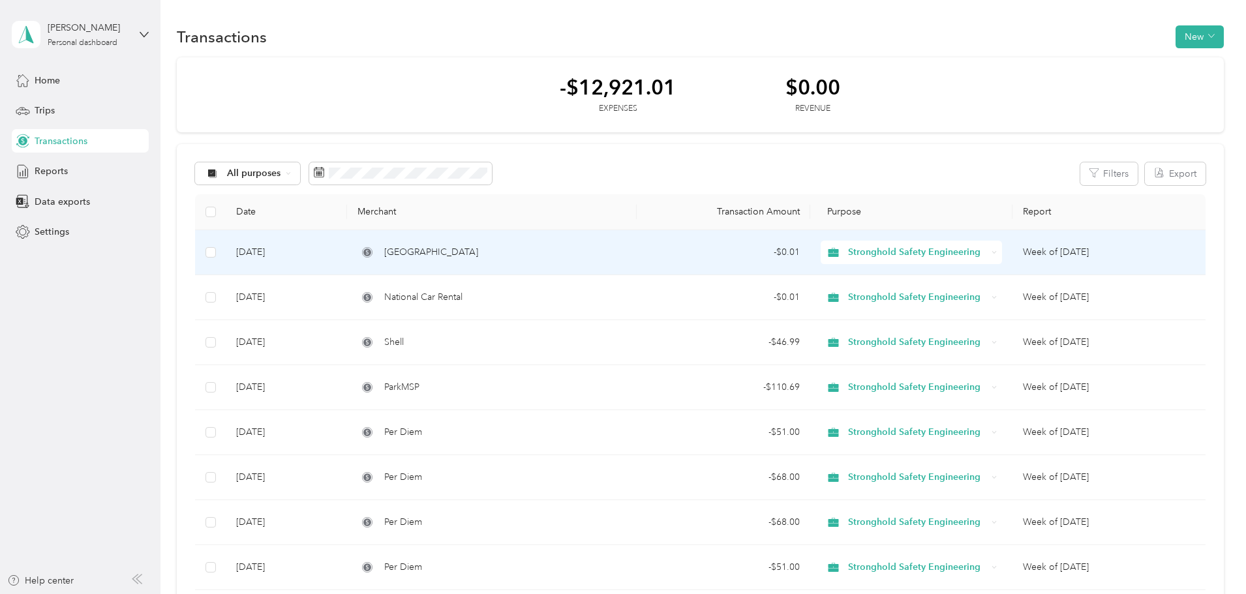
click at [466, 252] on span "[GEOGRAPHIC_DATA]" at bounding box center [431, 252] width 94 height 14
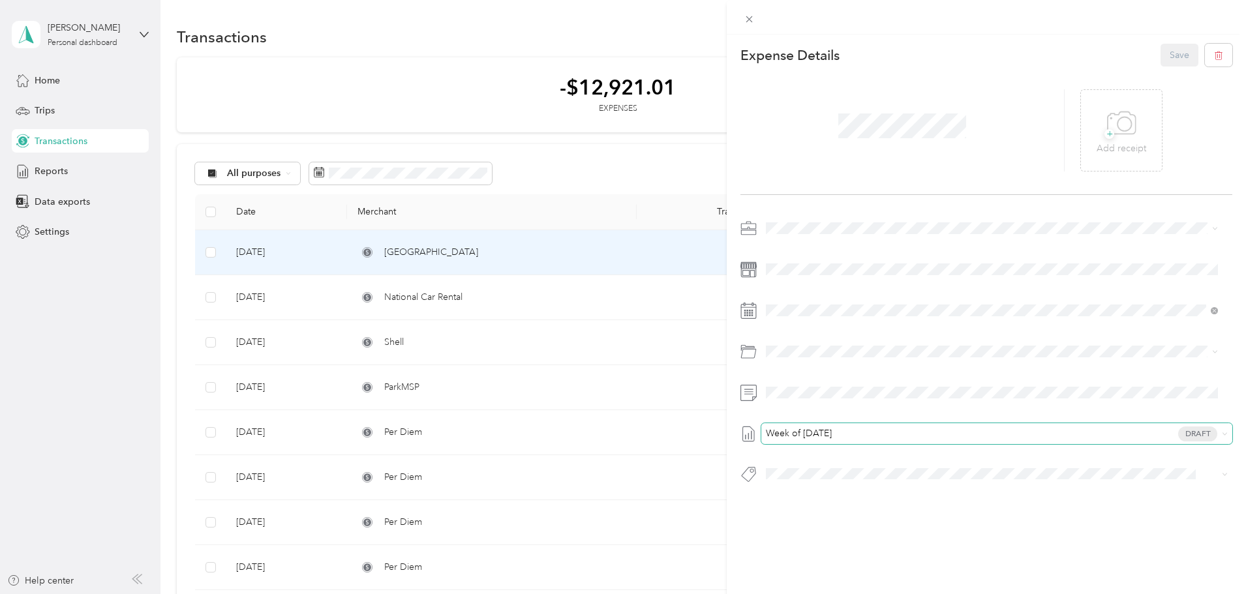
click at [830, 431] on span "Week of [DATE]" at bounding box center [799, 433] width 66 height 9
click at [834, 440] on span "Week of [DATE] Draft" at bounding box center [993, 434] width 447 height 12
click at [838, 511] on div "27" at bounding box center [843, 512] width 17 height 16
click at [1175, 61] on button "Save" at bounding box center [1179, 55] width 38 height 23
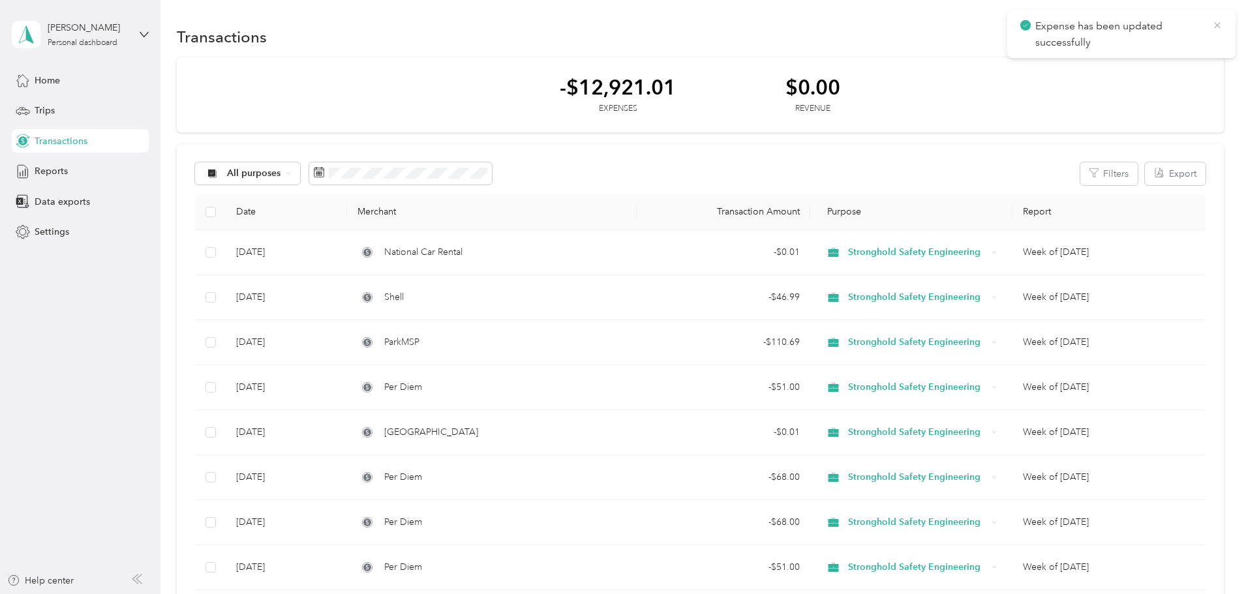
click at [1213, 25] on icon at bounding box center [1217, 26] width 10 height 12
click at [1175, 31] on button "New" at bounding box center [1199, 36] width 48 height 23
click at [1112, 63] on span "Expense" at bounding box center [1105, 62] width 35 height 14
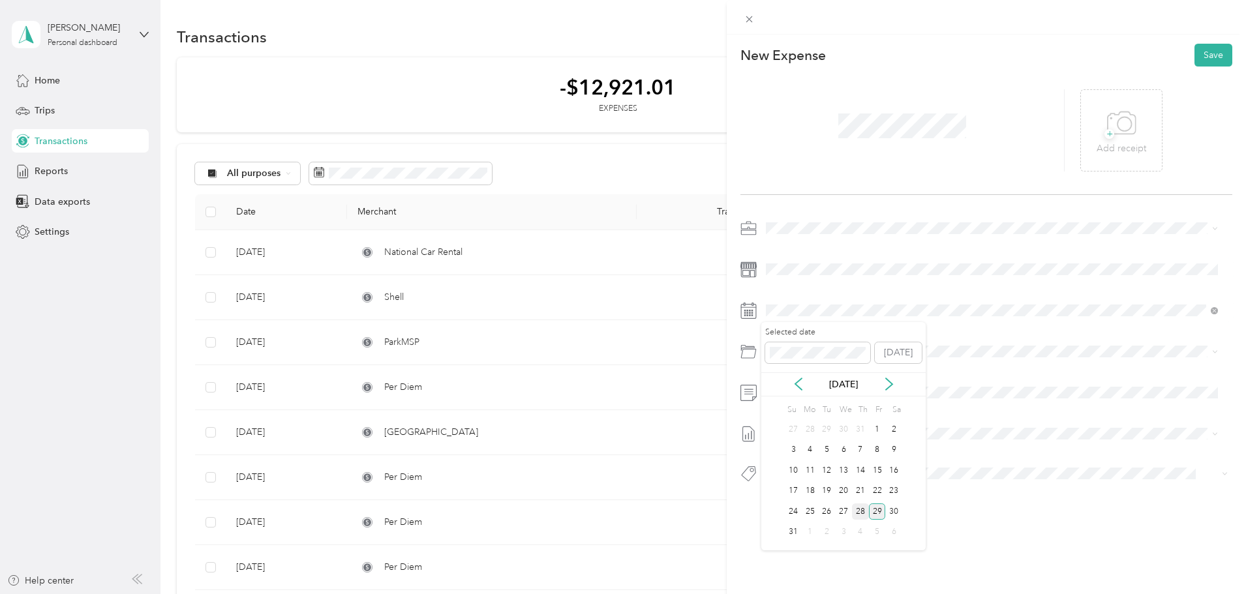
click at [861, 512] on div "28" at bounding box center [860, 512] width 17 height 16
click at [826, 358] on span at bounding box center [996, 351] width 471 height 21
click at [806, 340] on div at bounding box center [986, 355] width 492 height 274
click at [809, 358] on span at bounding box center [996, 351] width 471 height 21
click at [828, 450] on span "Lodging (hotel)" at bounding box center [833, 449] width 64 height 11
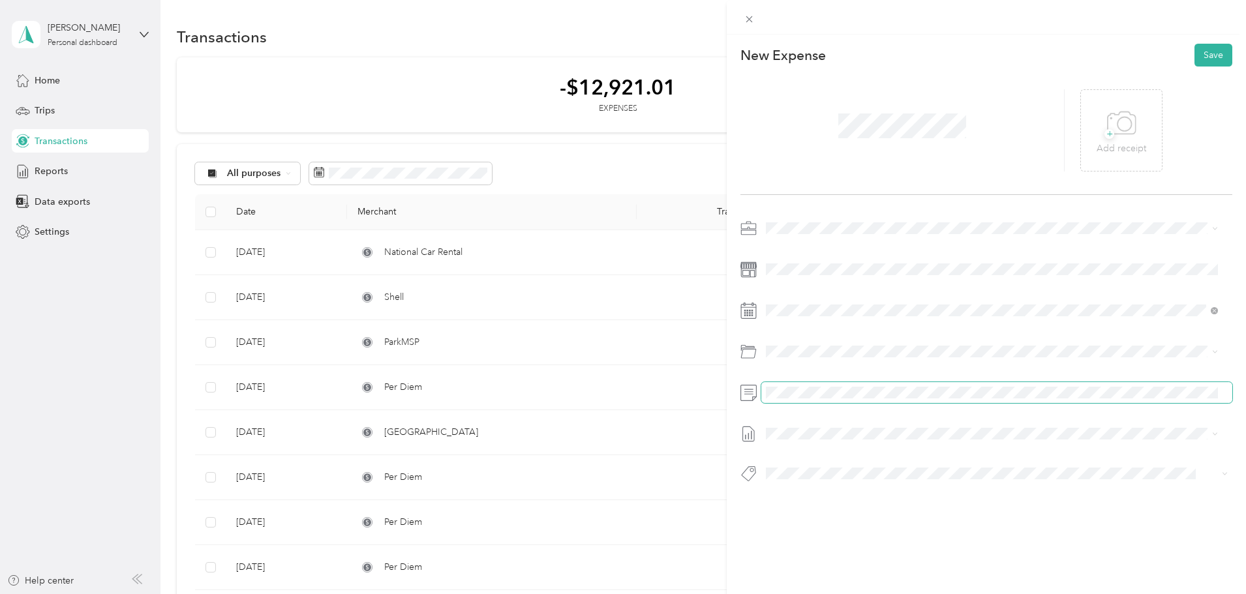
click at [659, 384] on div "This expense cannot be edited because it is either under review, approved, or p…" at bounding box center [623, 297] width 1246 height 594
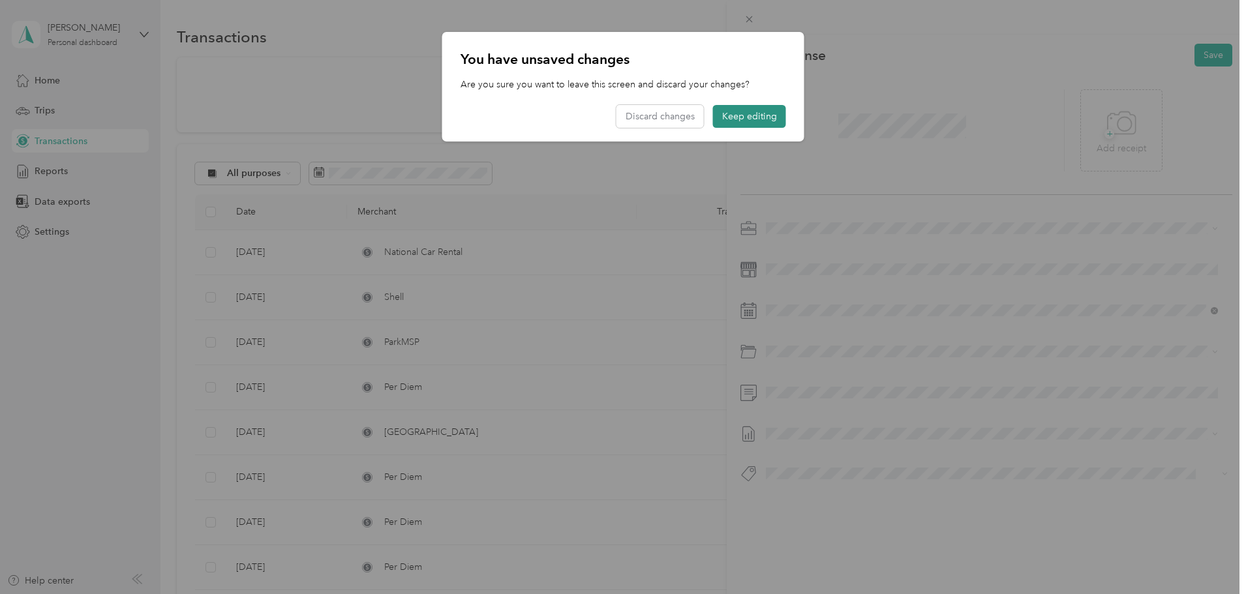
click at [724, 105] on button "Keep editing" at bounding box center [749, 116] width 73 height 23
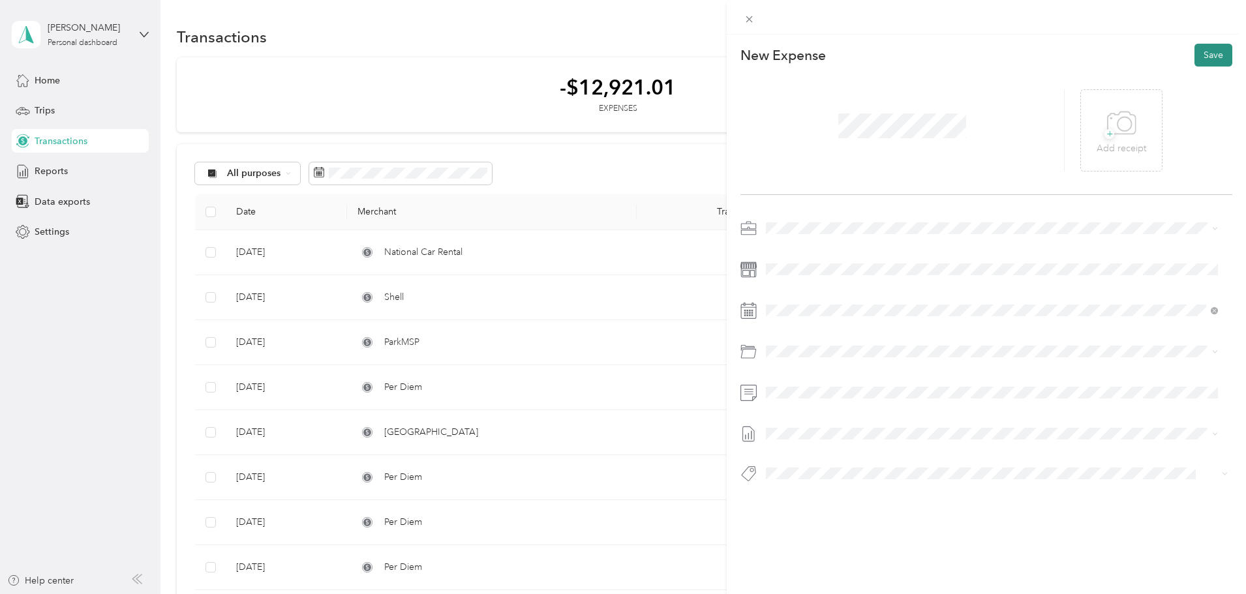
click at [1204, 55] on button "Save" at bounding box center [1213, 55] width 38 height 23
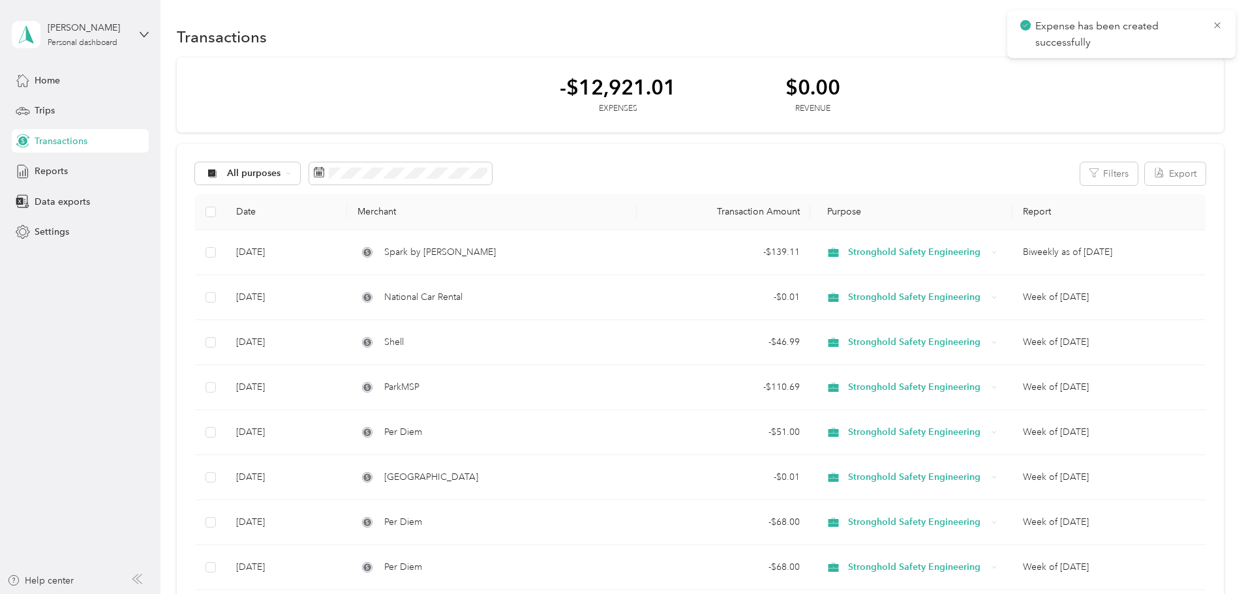
click at [1210, 25] on span "Expense has been created successfully" at bounding box center [1121, 34] width 202 height 32
click at [1213, 22] on icon at bounding box center [1217, 26] width 10 height 12
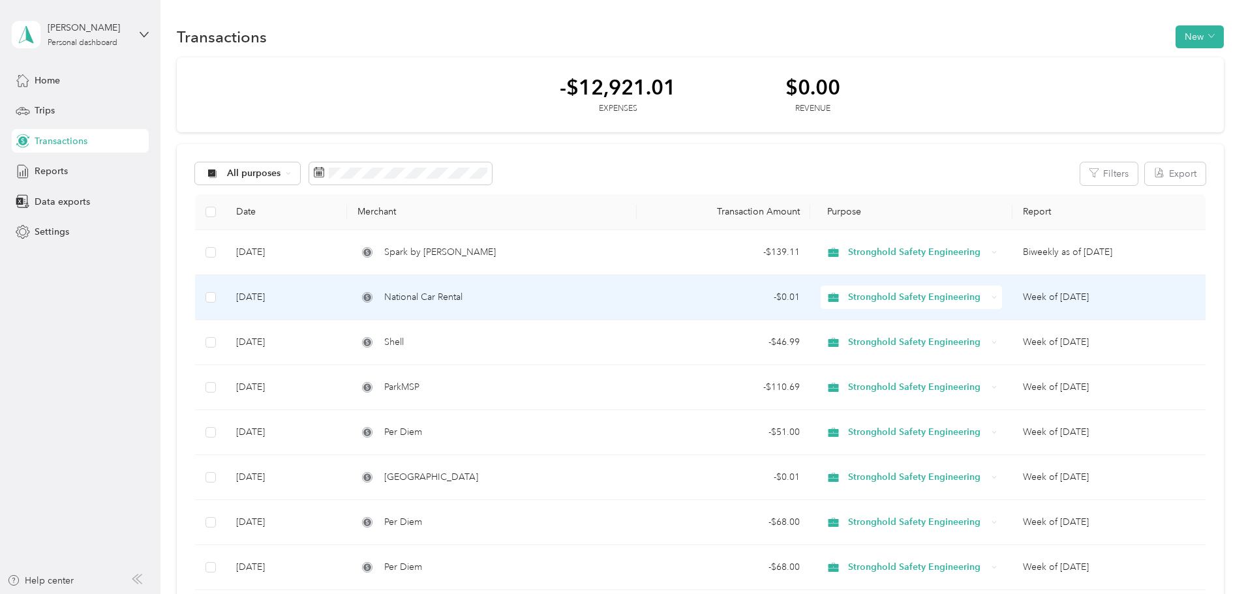
click at [609, 310] on td "National Car Rental" at bounding box center [491, 297] width 289 height 45
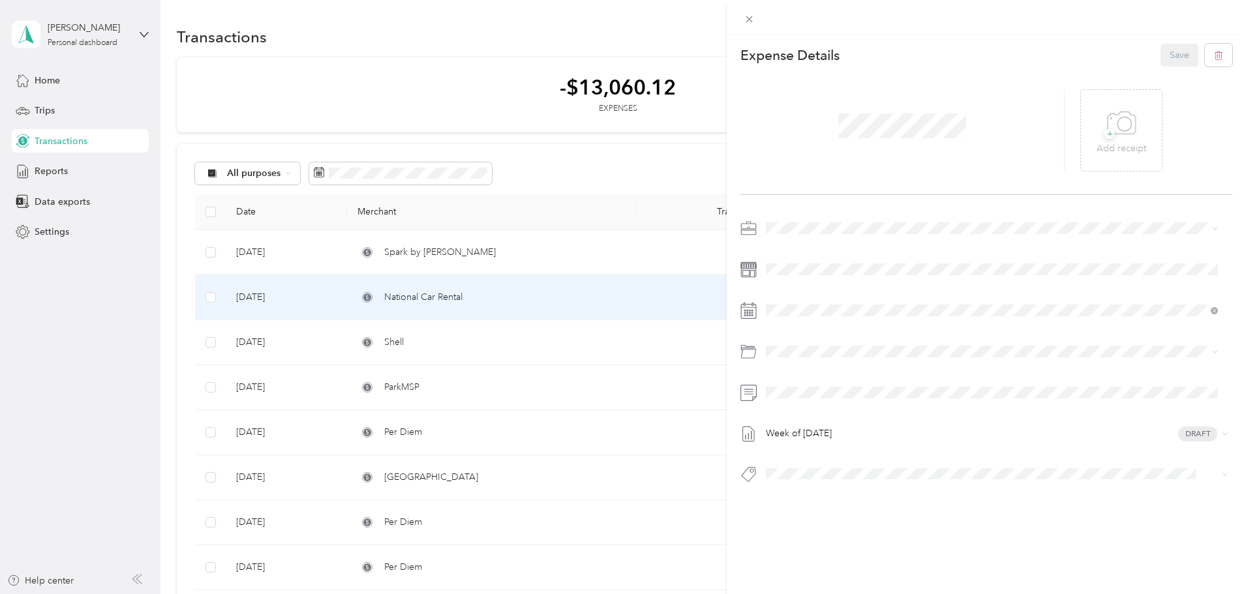
click at [560, 249] on div "This expense cannot be edited because it is either under review, approved, or p…" at bounding box center [623, 297] width 1246 height 594
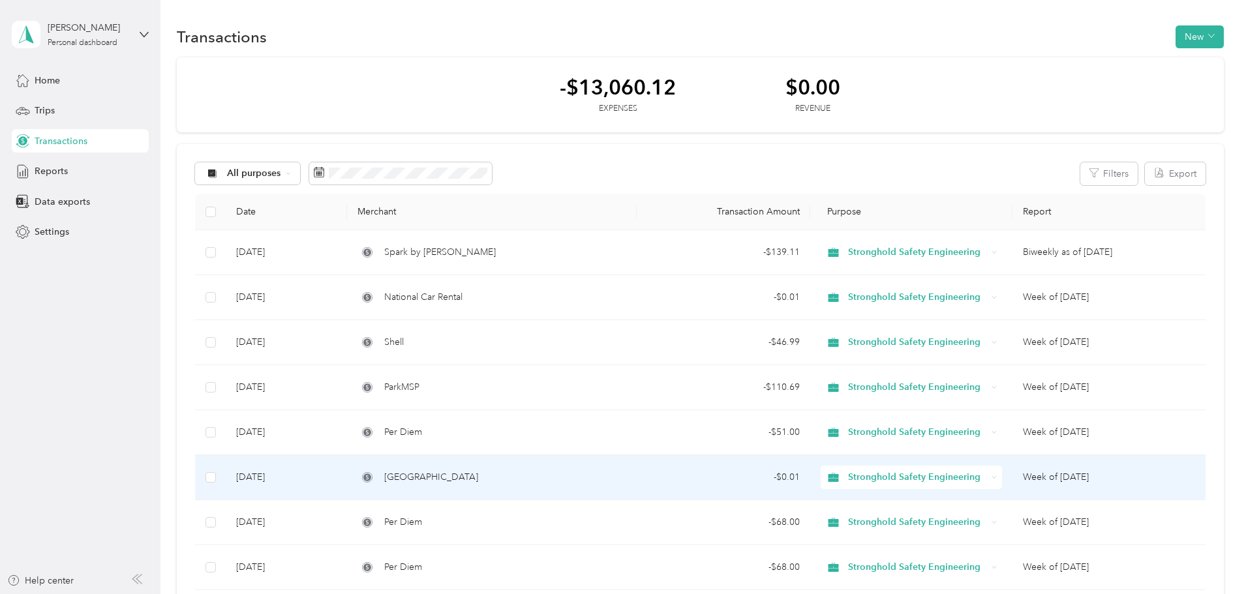
click at [526, 470] on div "[GEOGRAPHIC_DATA]" at bounding box center [491, 477] width 268 height 14
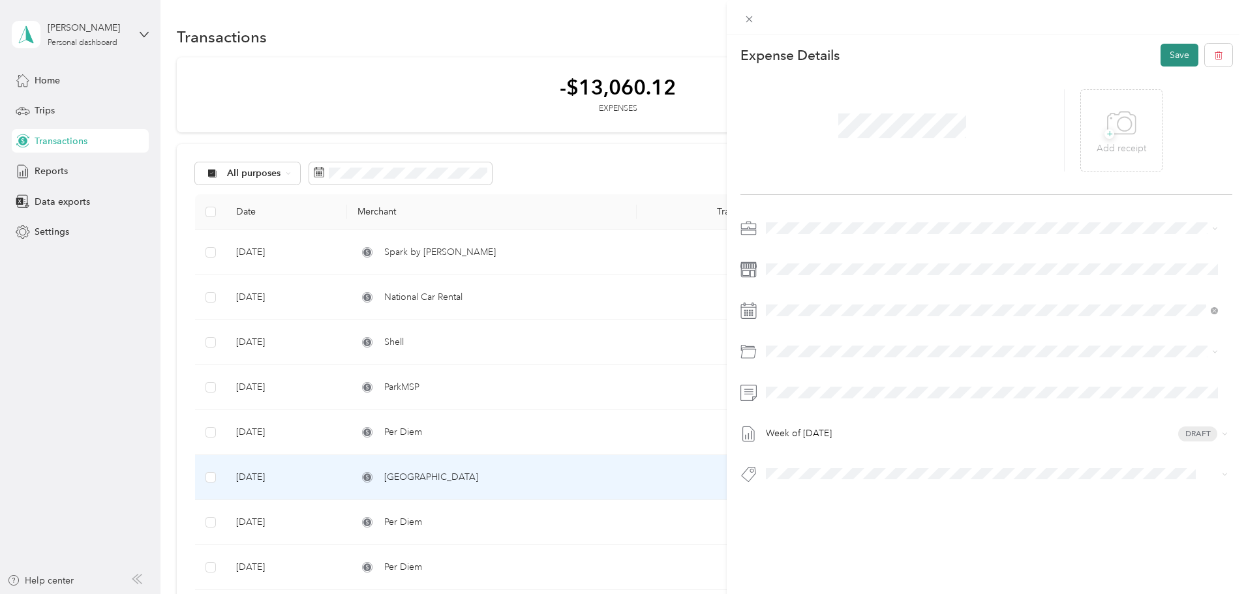
click at [1160, 65] on button "Save" at bounding box center [1179, 55] width 38 height 23
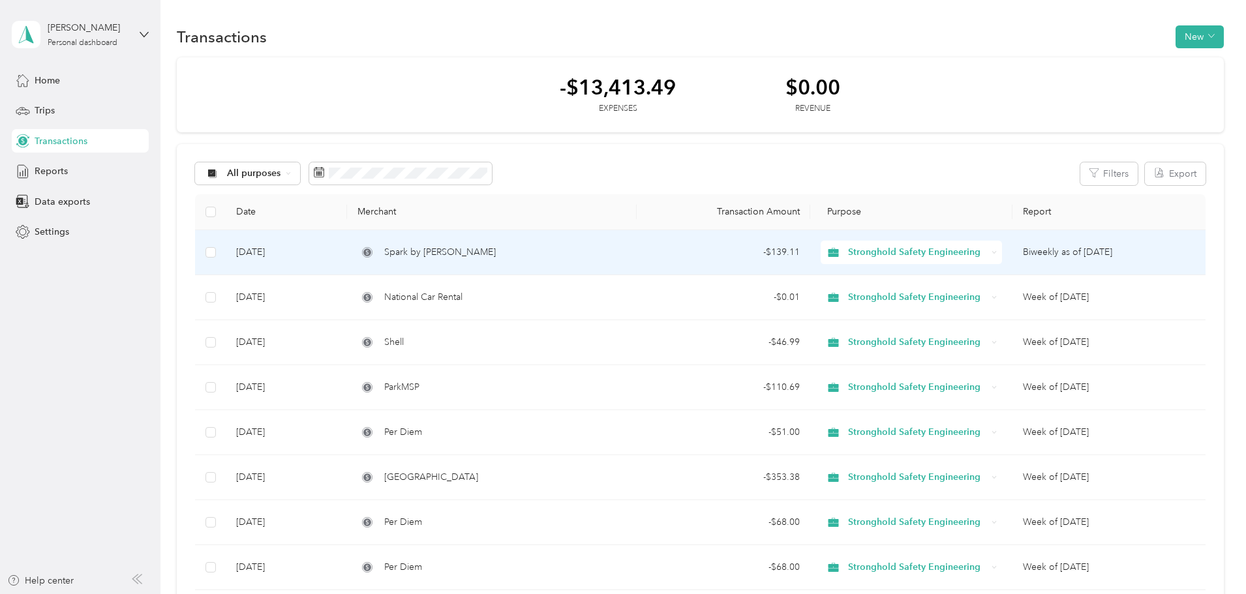
click at [678, 256] on div "- $139.11" at bounding box center [723, 252] width 153 height 14
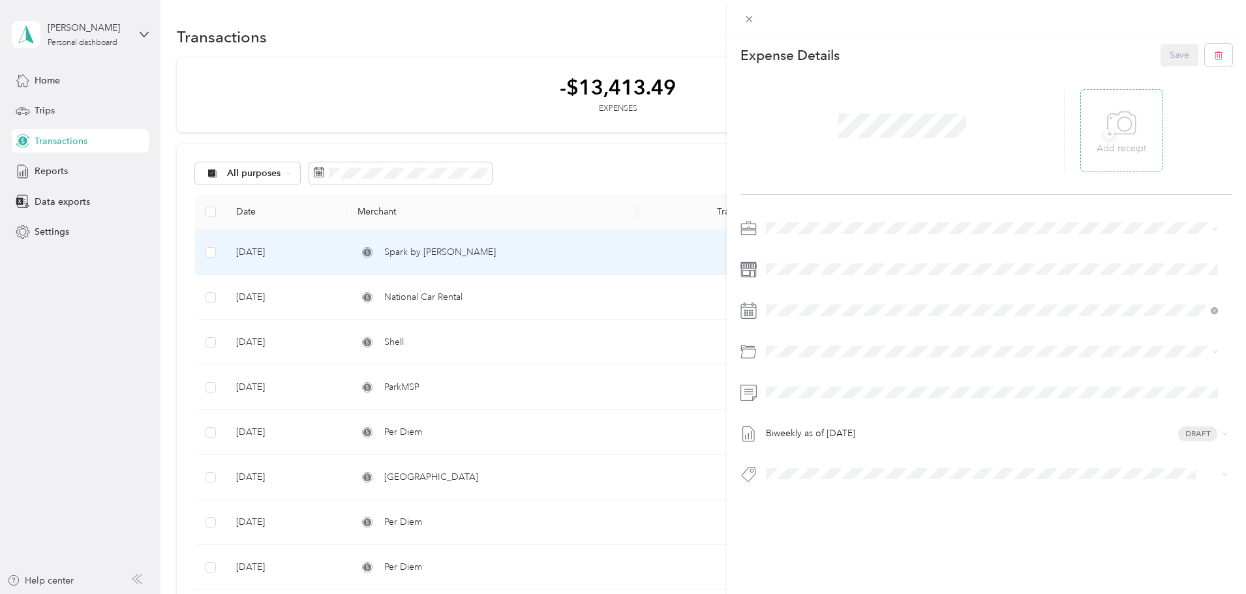
click at [1096, 128] on div "+ Add receipt" at bounding box center [1121, 131] width 50 height 50
click at [532, 282] on div "This expense cannot be edited because it is either under review, approved, or p…" at bounding box center [623, 297] width 1246 height 594
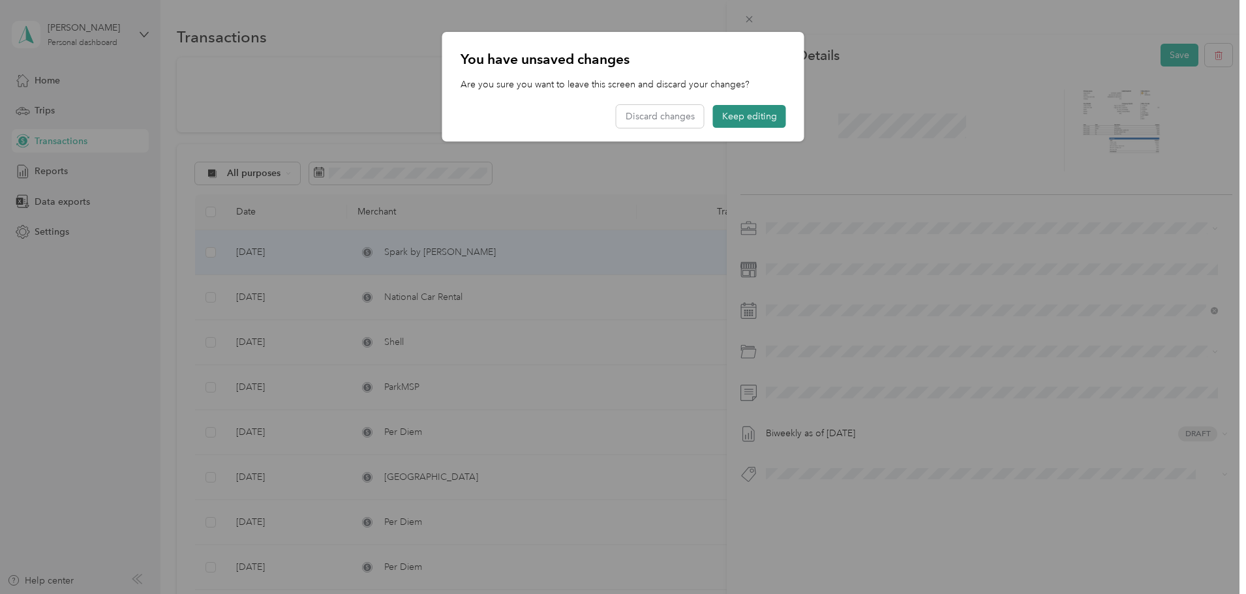
click at [753, 114] on button "Keep editing" at bounding box center [749, 116] width 73 height 23
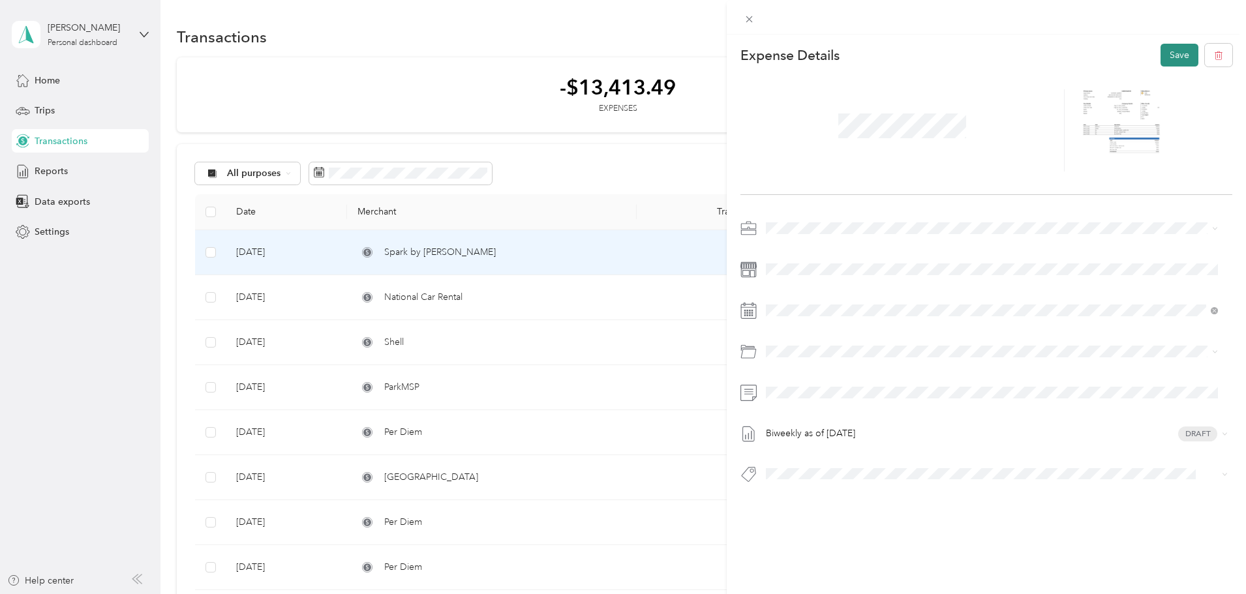
click at [1172, 55] on button "Save" at bounding box center [1179, 55] width 38 height 23
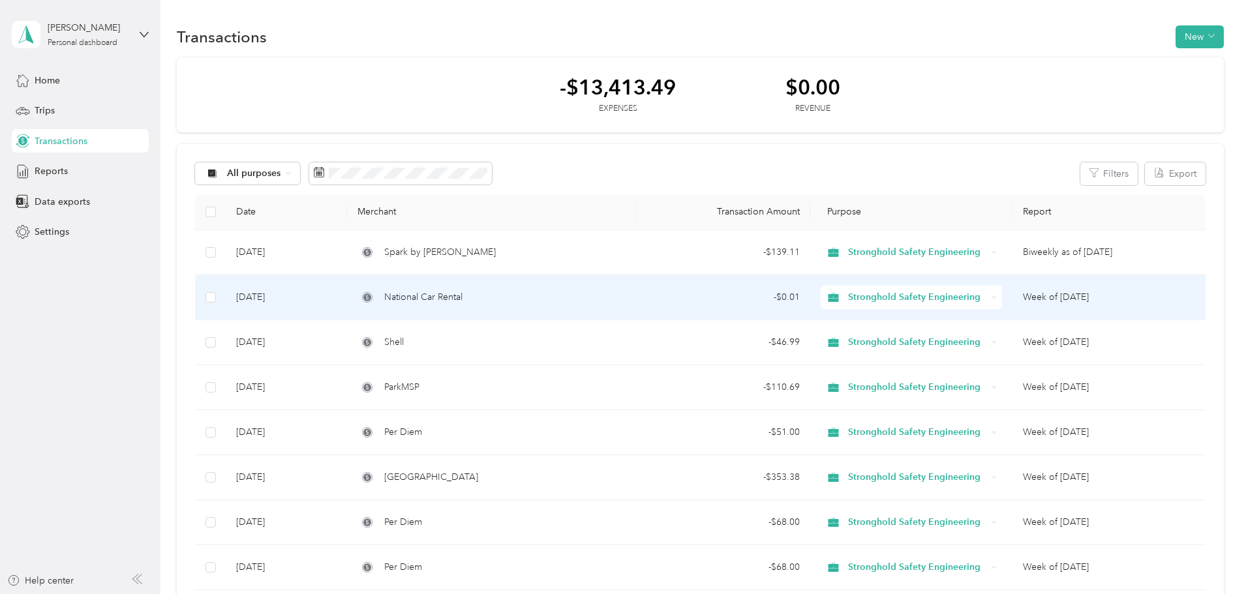
click at [672, 307] on td "- $0.01" at bounding box center [724, 297] width 174 height 45
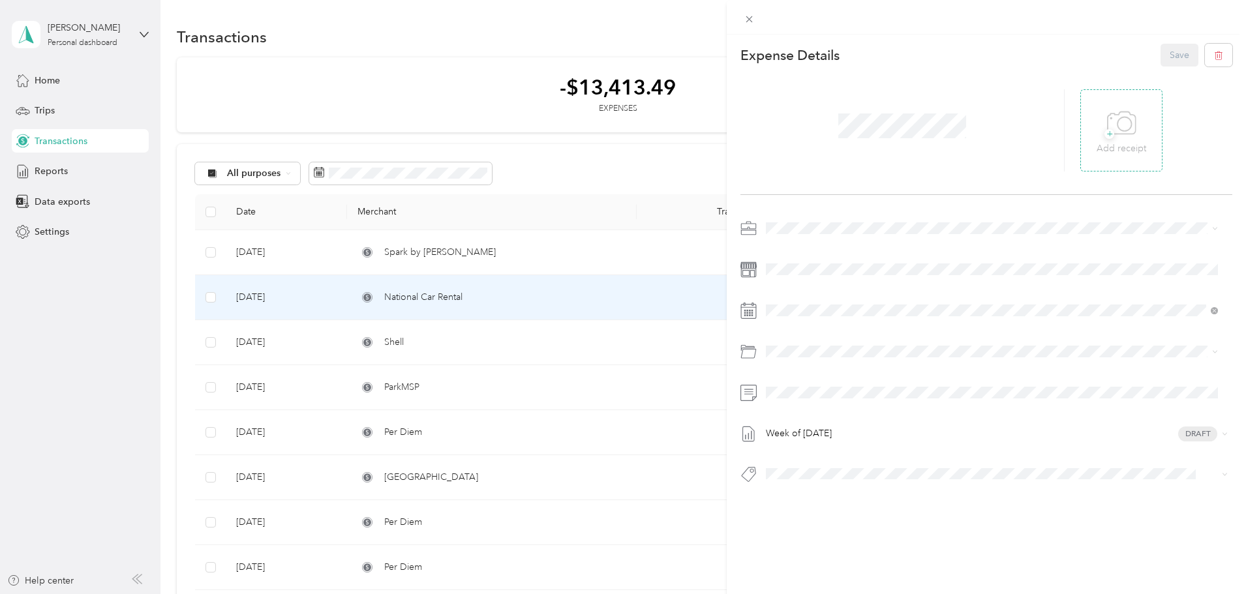
click at [1141, 129] on div "+ Add receipt" at bounding box center [1121, 130] width 82 height 82
click at [1111, 157] on div "+ Add receipt" at bounding box center [1121, 130] width 82 height 82
click at [1117, 119] on icon at bounding box center [1124, 124] width 14 height 14
click at [1171, 52] on button "Save" at bounding box center [1179, 55] width 38 height 23
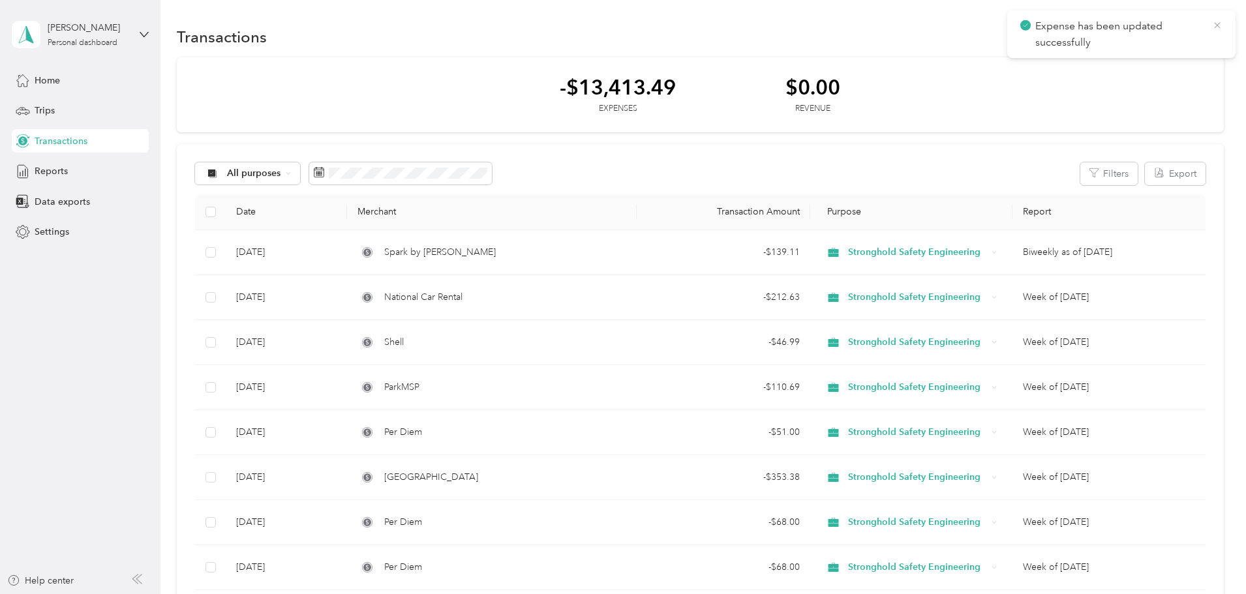
click at [1218, 27] on icon at bounding box center [1217, 26] width 10 height 12
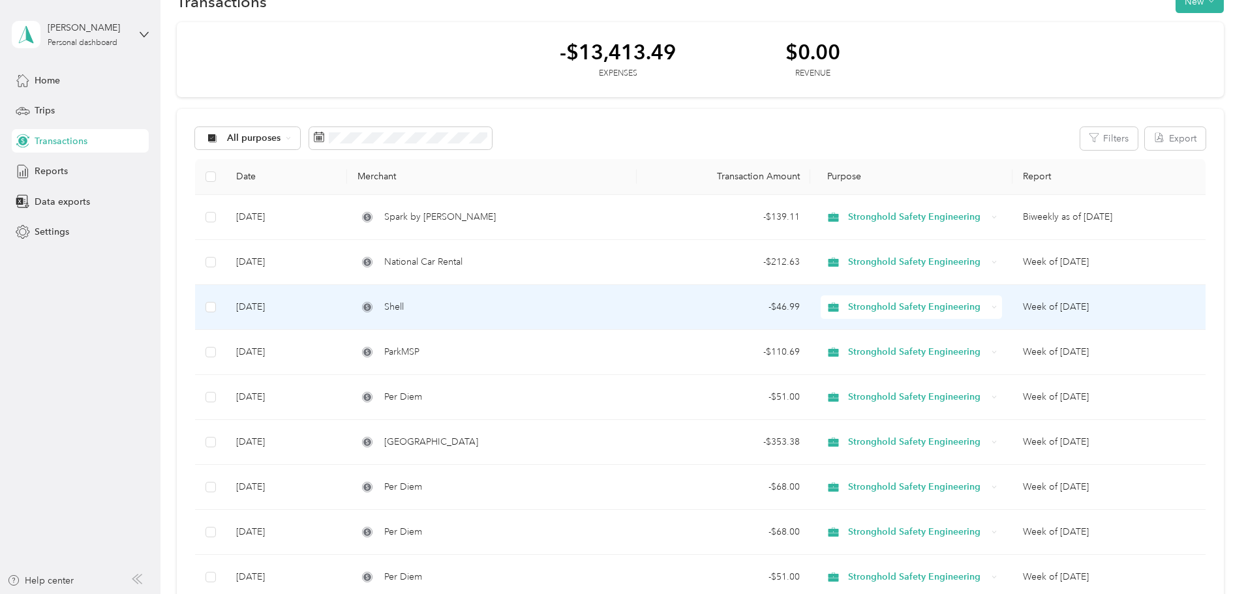
scroll to position [65, 0]
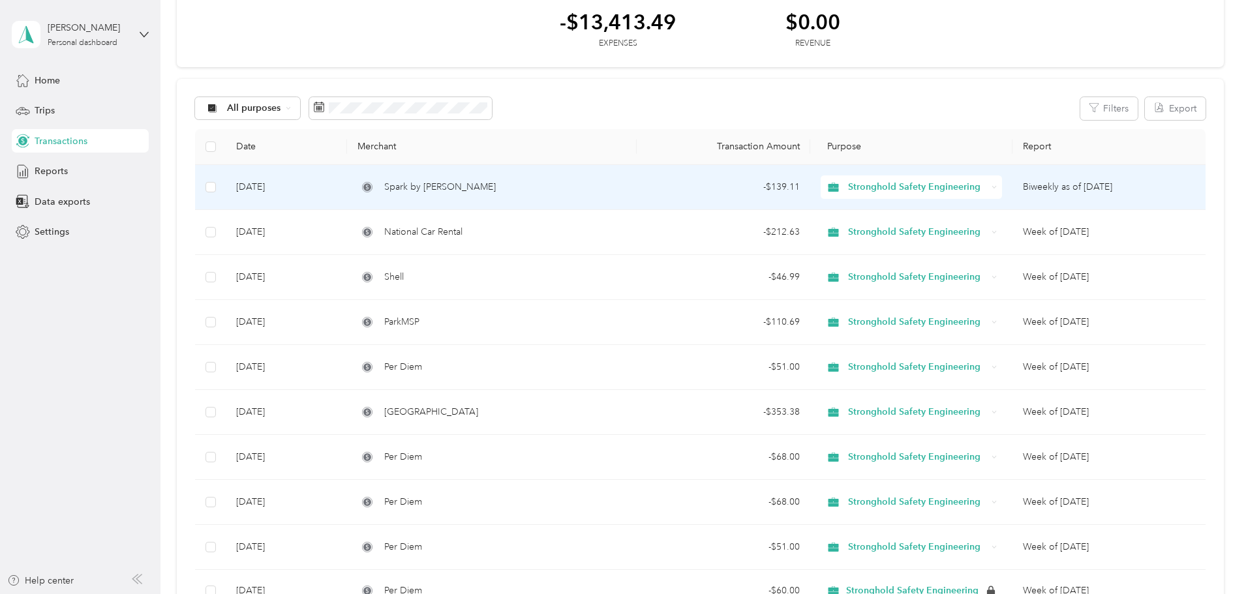
click at [689, 197] on td "- $139.11" at bounding box center [724, 187] width 174 height 45
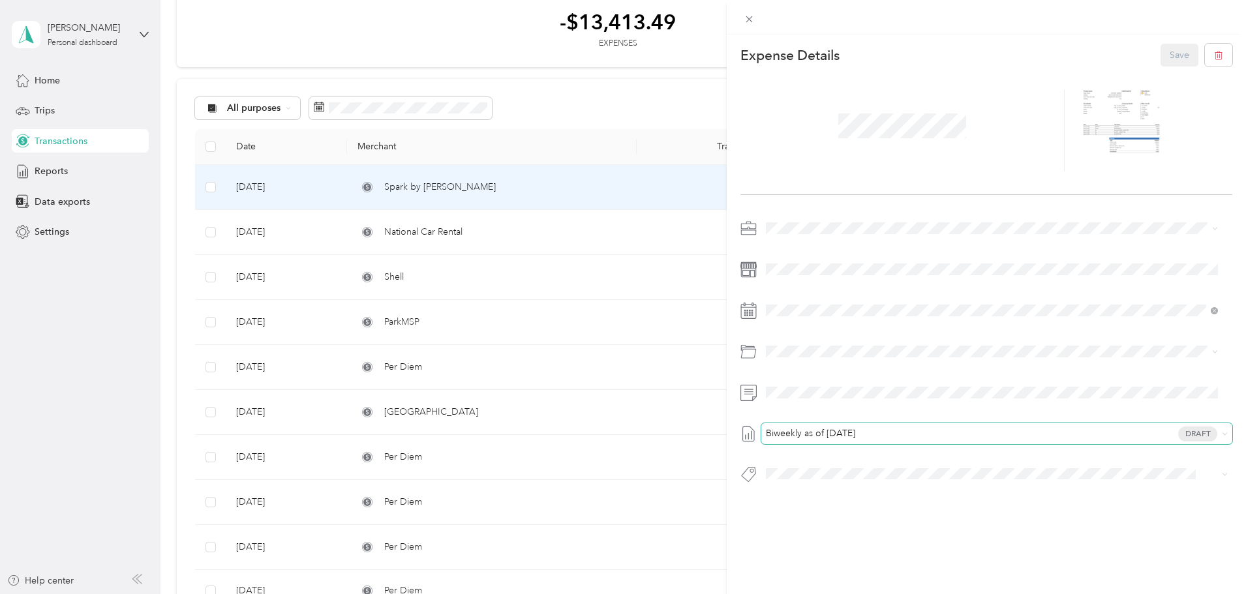
click at [854, 426] on div "Biweekly as of [DATE] Draft" at bounding box center [996, 433] width 471 height 21
click at [852, 435] on span "Biweekly as of [DATE]" at bounding box center [810, 433] width 89 height 9
click at [832, 498] on span "Week of [DATE]" at bounding box center [799, 492] width 66 height 14
click at [1166, 59] on button "Save" at bounding box center [1179, 55] width 38 height 23
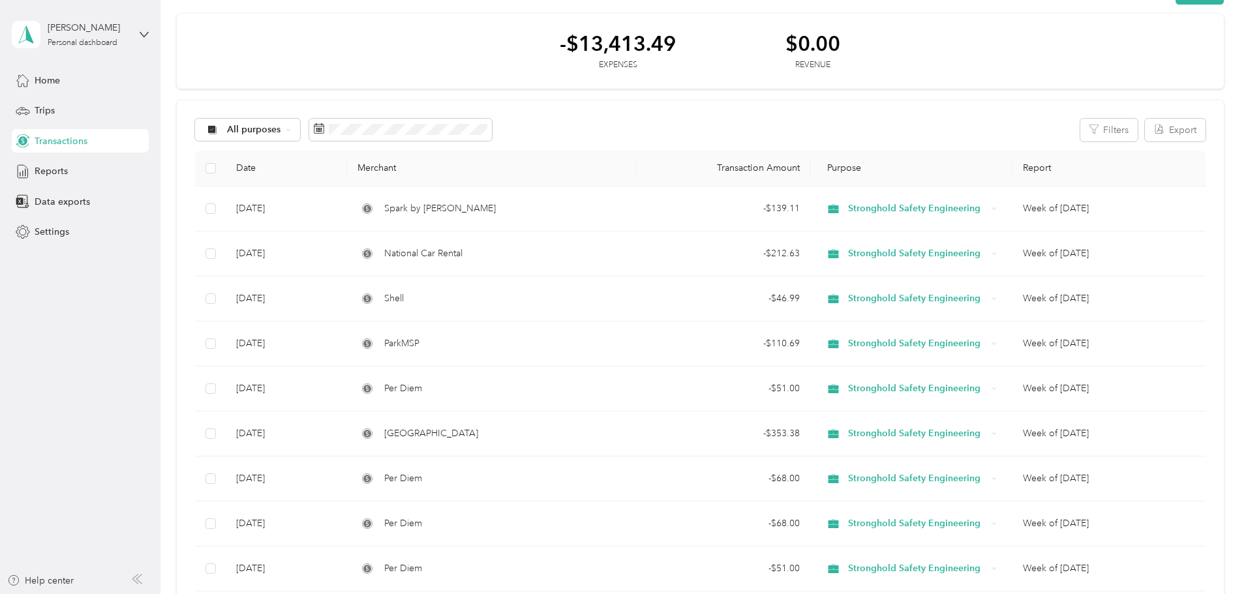
scroll to position [65, 0]
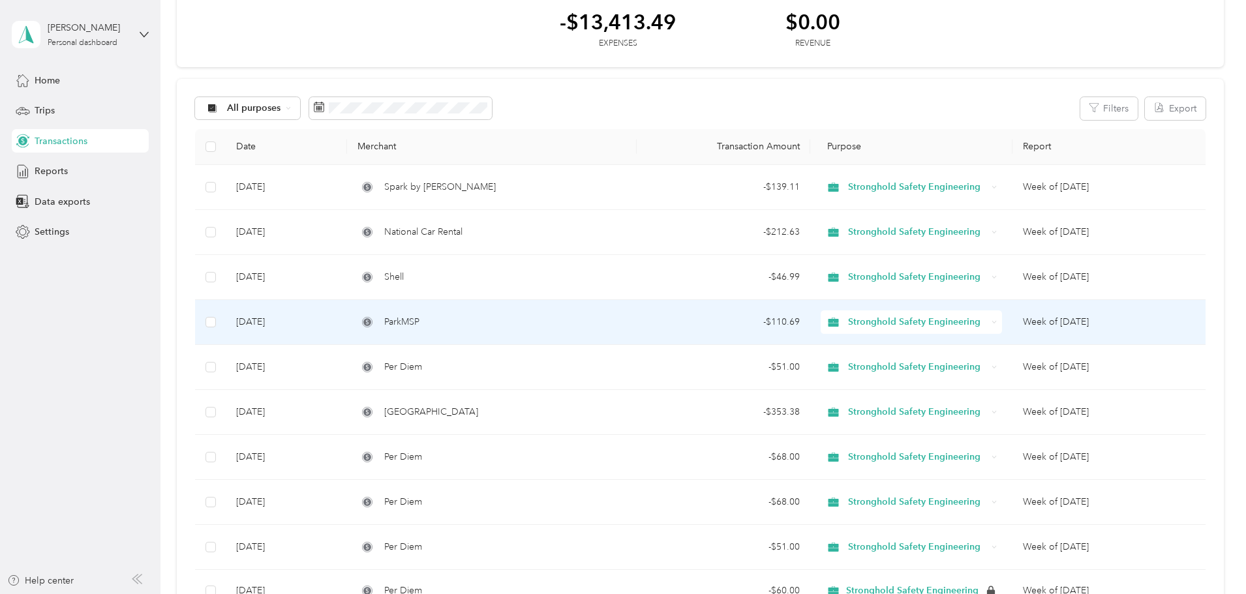
click at [481, 322] on div "ParkMSP" at bounding box center [491, 322] width 268 height 14
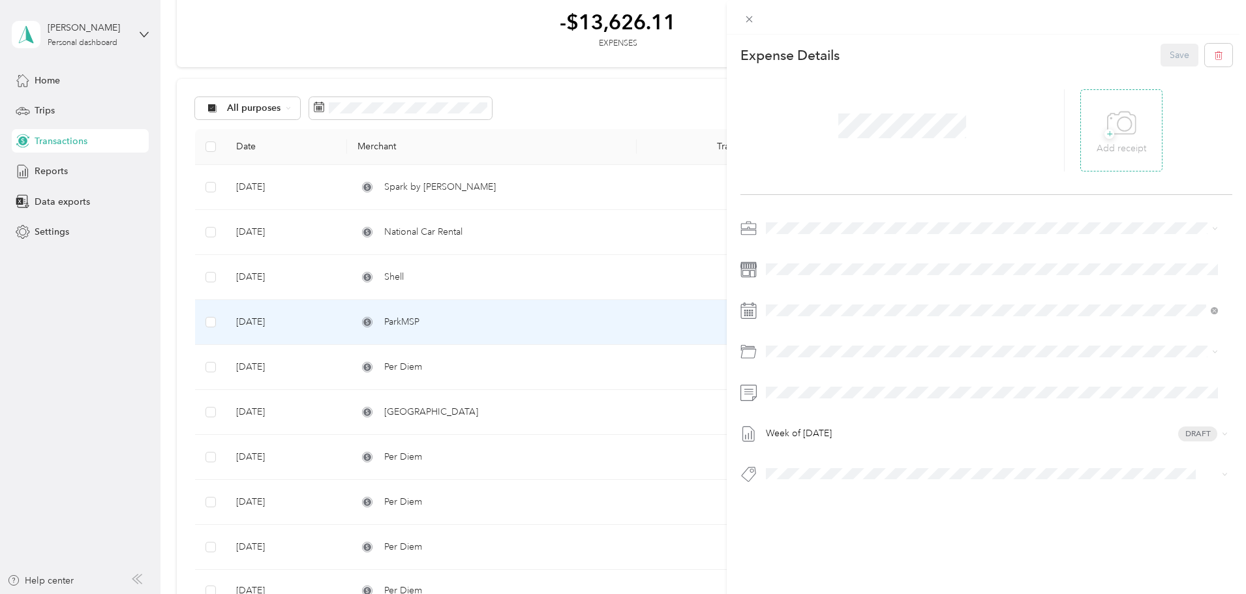
click at [1140, 132] on div "+ Add receipt" at bounding box center [1121, 130] width 82 height 82
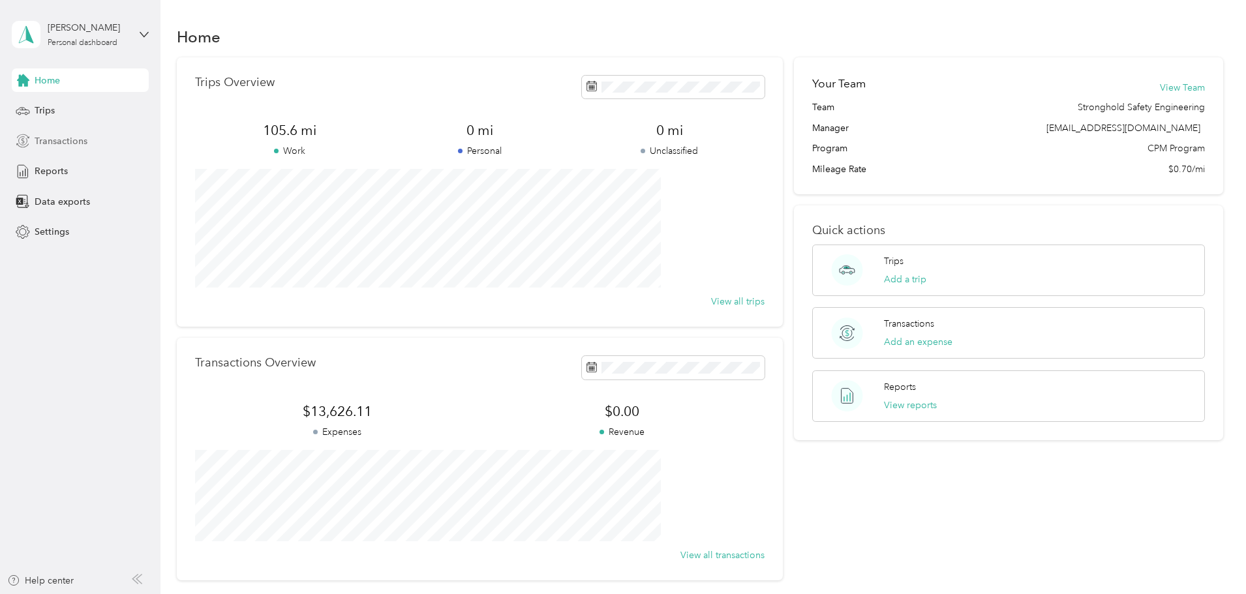
click at [89, 142] on div "Transactions" at bounding box center [80, 140] width 137 height 23
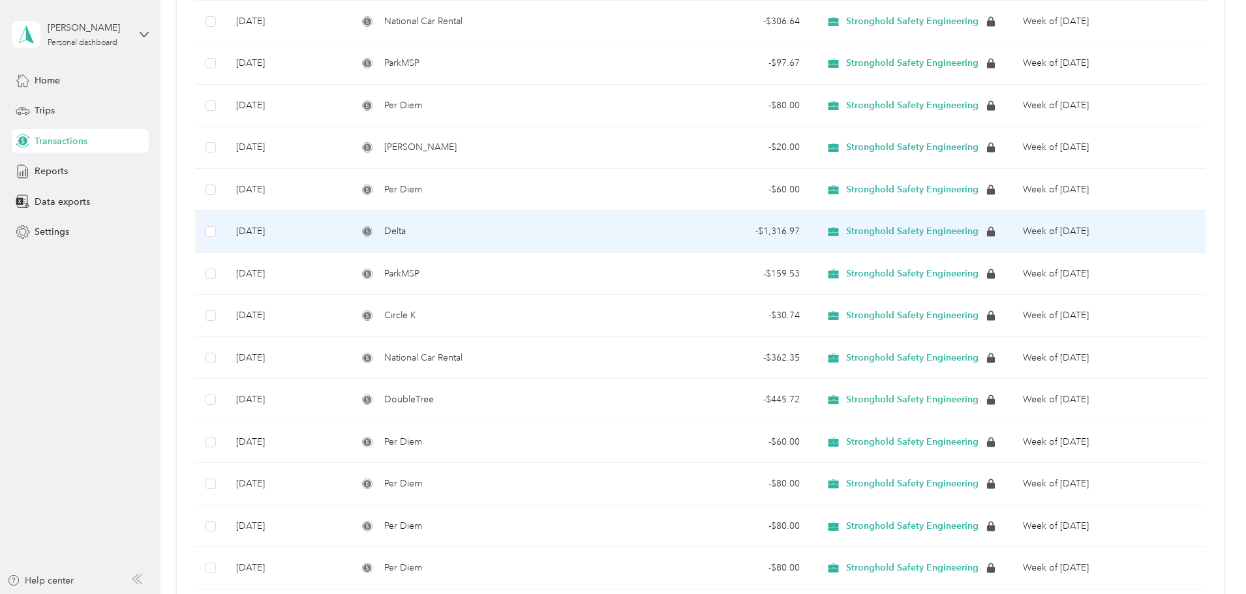
scroll to position [783, 0]
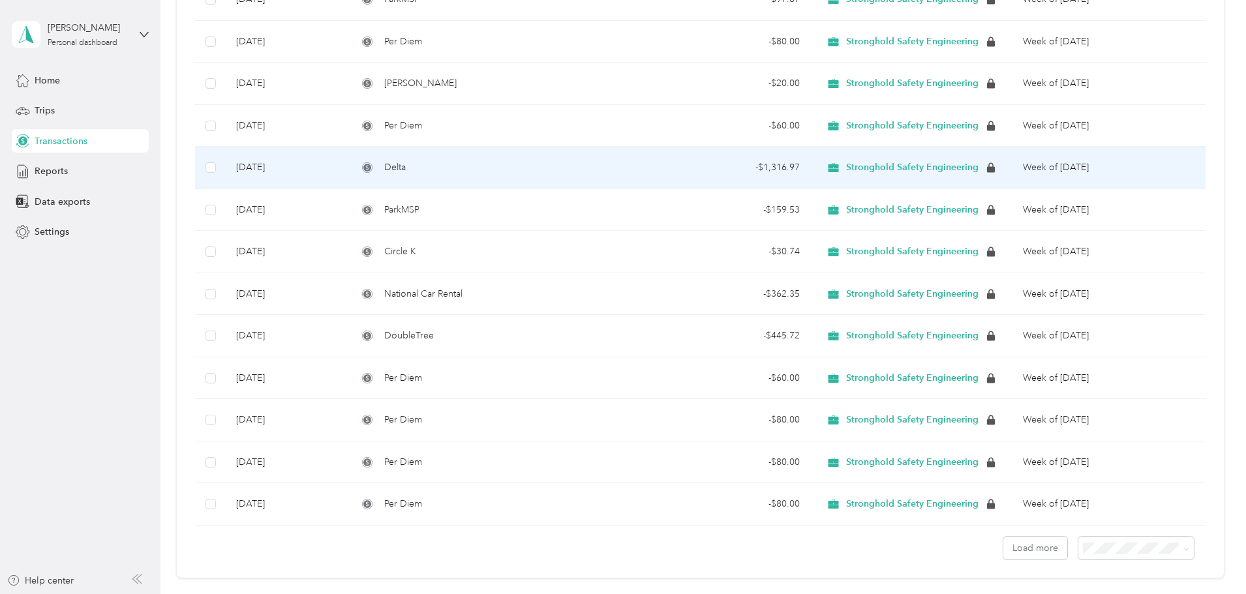
click at [522, 175] on div "Delta" at bounding box center [491, 167] width 268 height 14
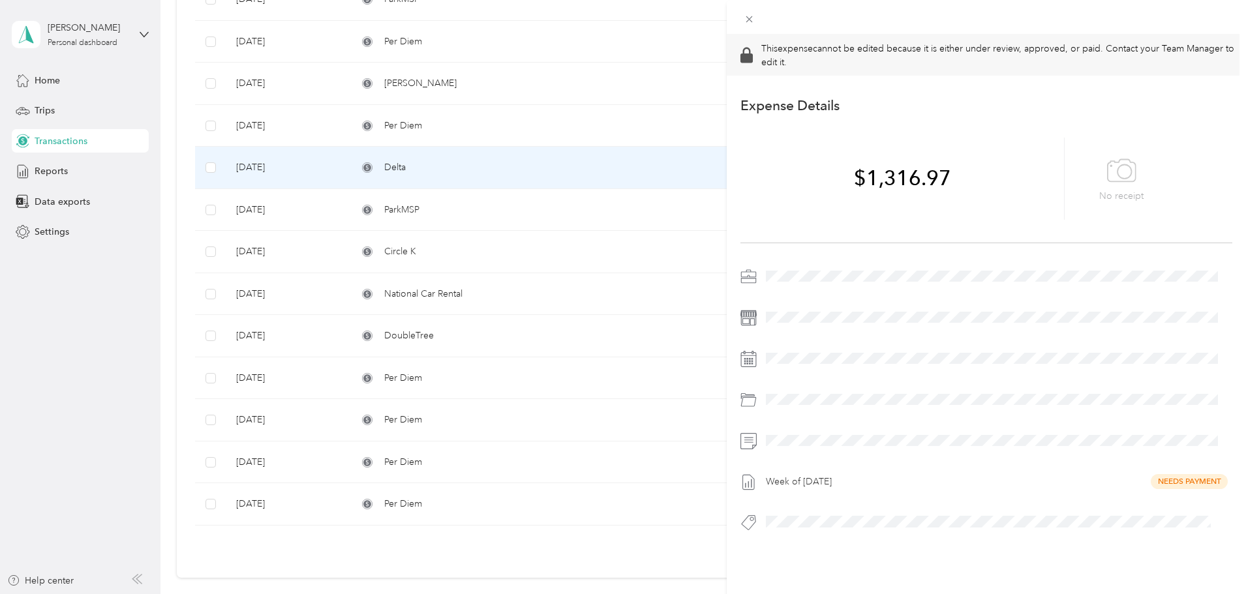
click at [160, 301] on div "This expense cannot be edited because it is either under review, approved, or p…" at bounding box center [623, 297] width 1246 height 594
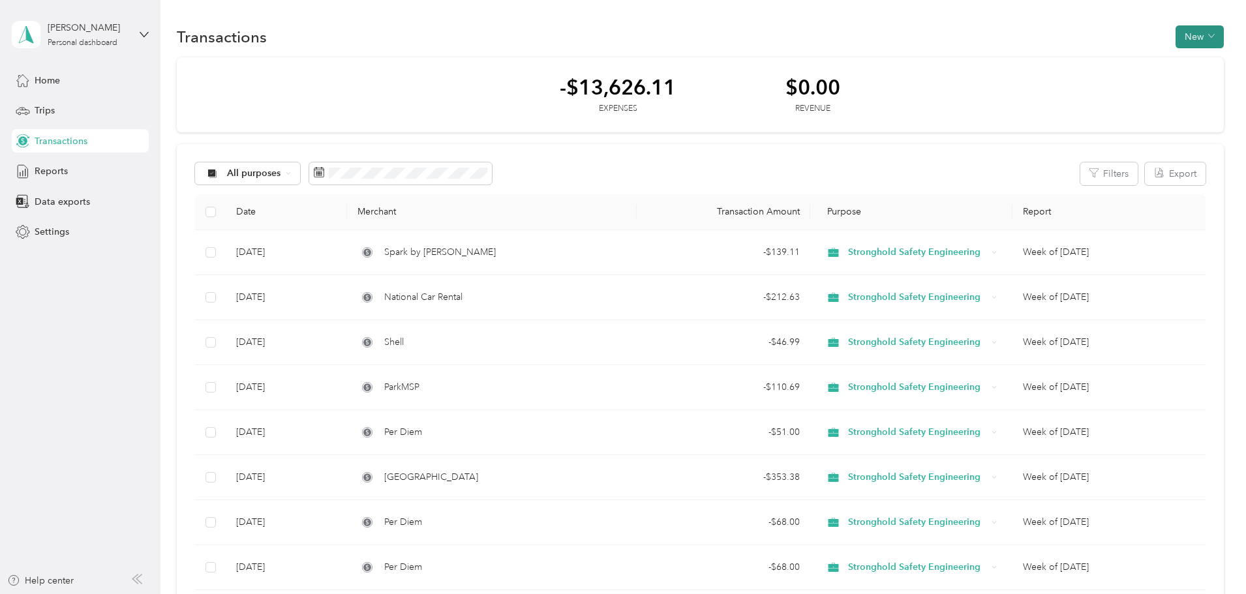
click at [1175, 36] on button "New" at bounding box center [1199, 36] width 48 height 23
click at [1119, 63] on span "Expense" at bounding box center [1105, 62] width 35 height 14
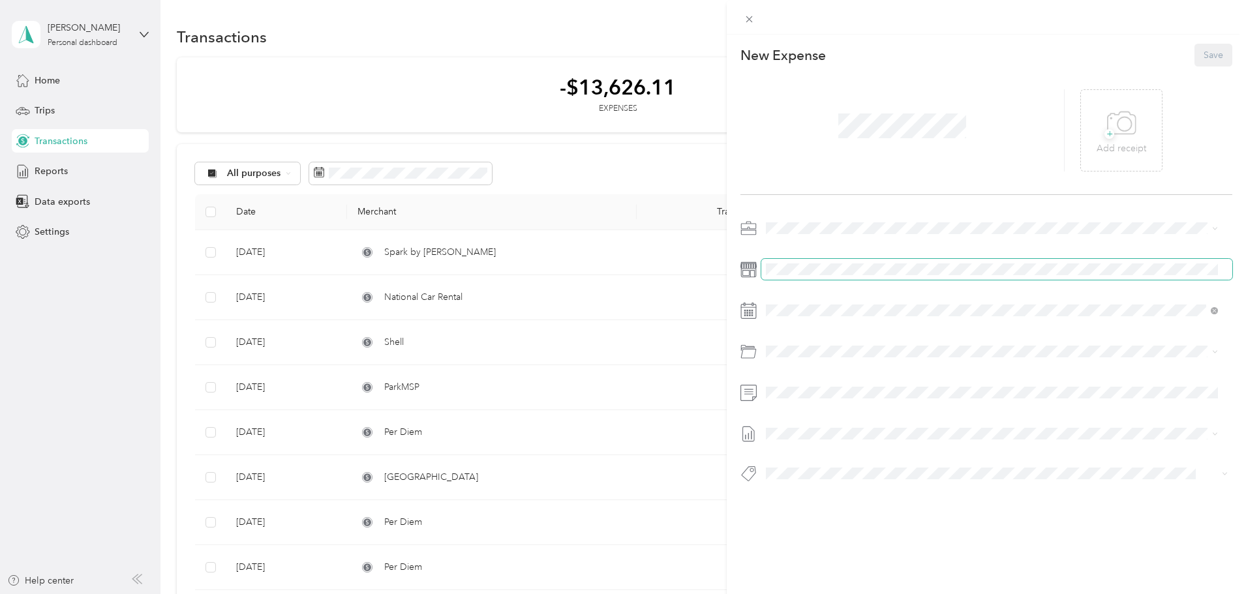
click at [805, 261] on span at bounding box center [996, 269] width 471 height 21
click at [816, 275] on span at bounding box center [996, 269] width 471 height 21
click at [862, 395] on div "Airlines (travel Expense)" at bounding box center [1007, 402] width 412 height 14
click at [830, 504] on li "Week of [DATE] Draft" at bounding box center [991, 497] width 461 height 21
click at [1213, 52] on button "Save" at bounding box center [1213, 55] width 38 height 23
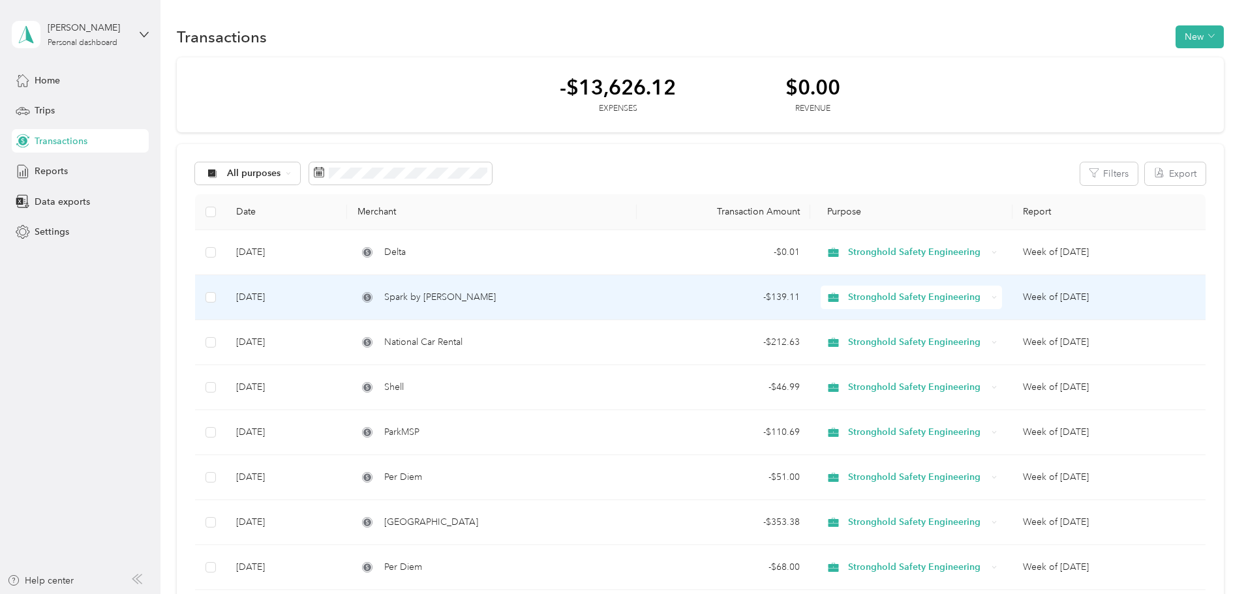
click at [551, 245] on div "Delta" at bounding box center [491, 252] width 268 height 14
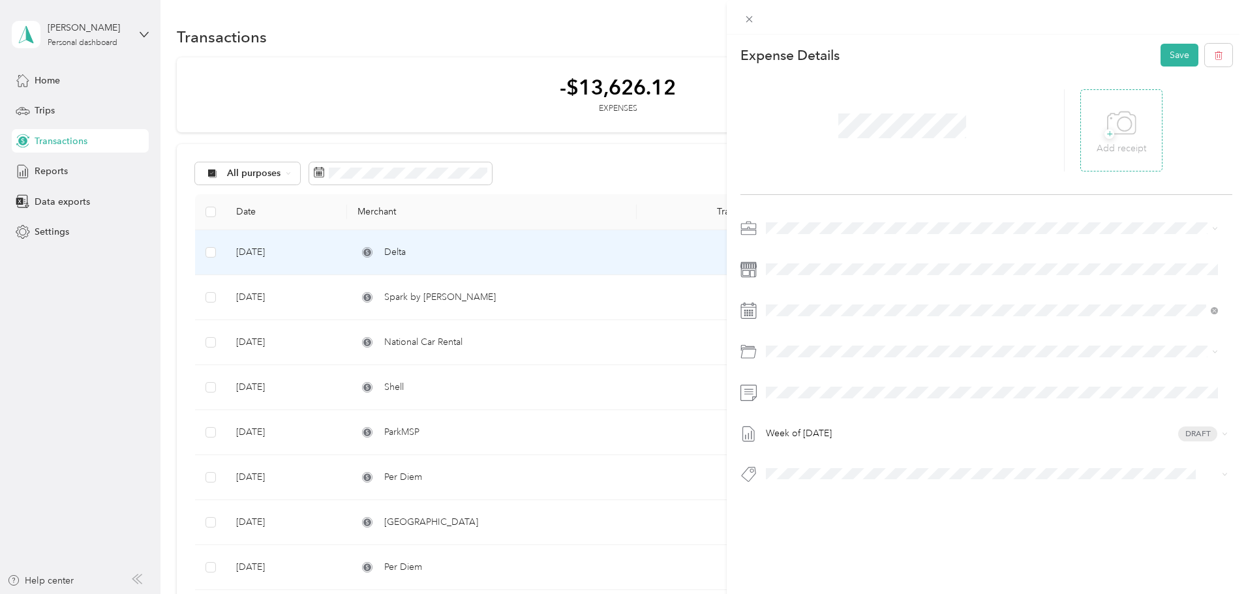
click at [1088, 133] on div "+ Add receipt" at bounding box center [1121, 130] width 82 height 82
click at [1126, 155] on p "Add receipt" at bounding box center [1121, 149] width 50 height 14
click at [1180, 52] on button "Save" at bounding box center [1179, 55] width 38 height 23
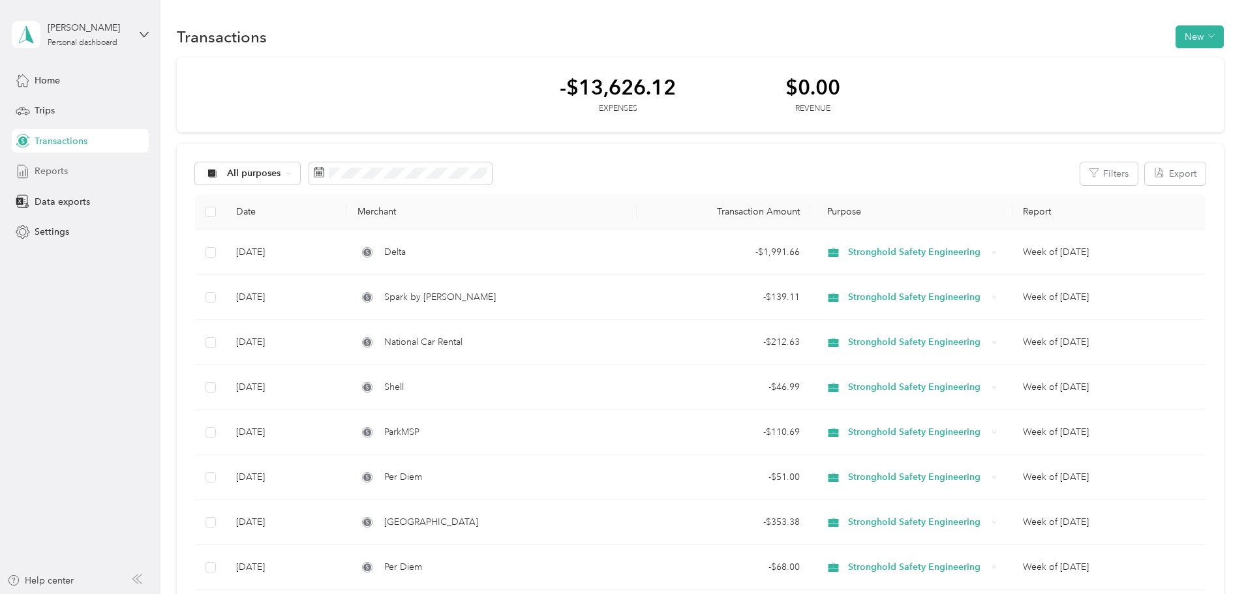
click at [63, 175] on span "Reports" at bounding box center [51, 171] width 33 height 14
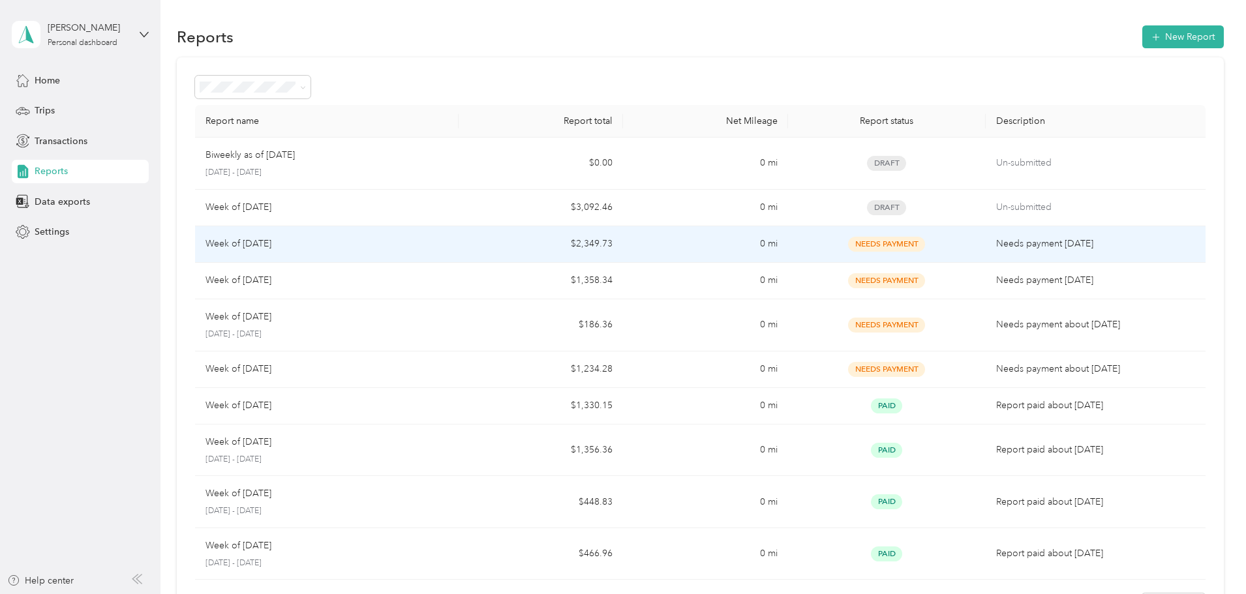
click at [448, 237] on div "Week of [DATE]" at bounding box center [326, 244] width 243 height 14
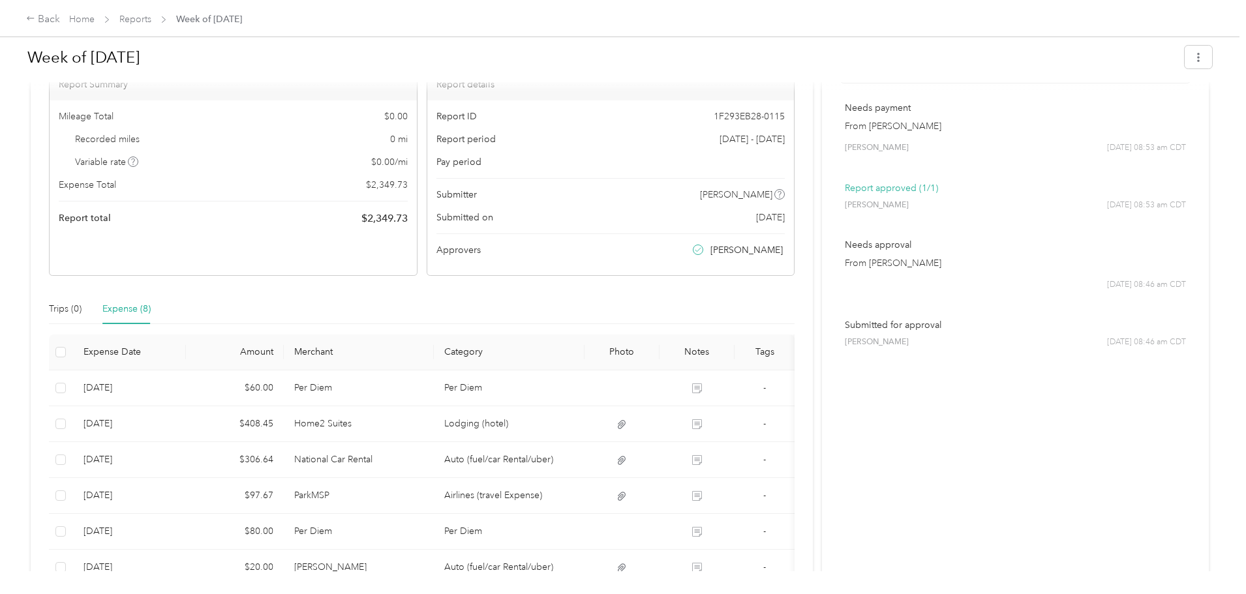
scroll to position [196, 0]
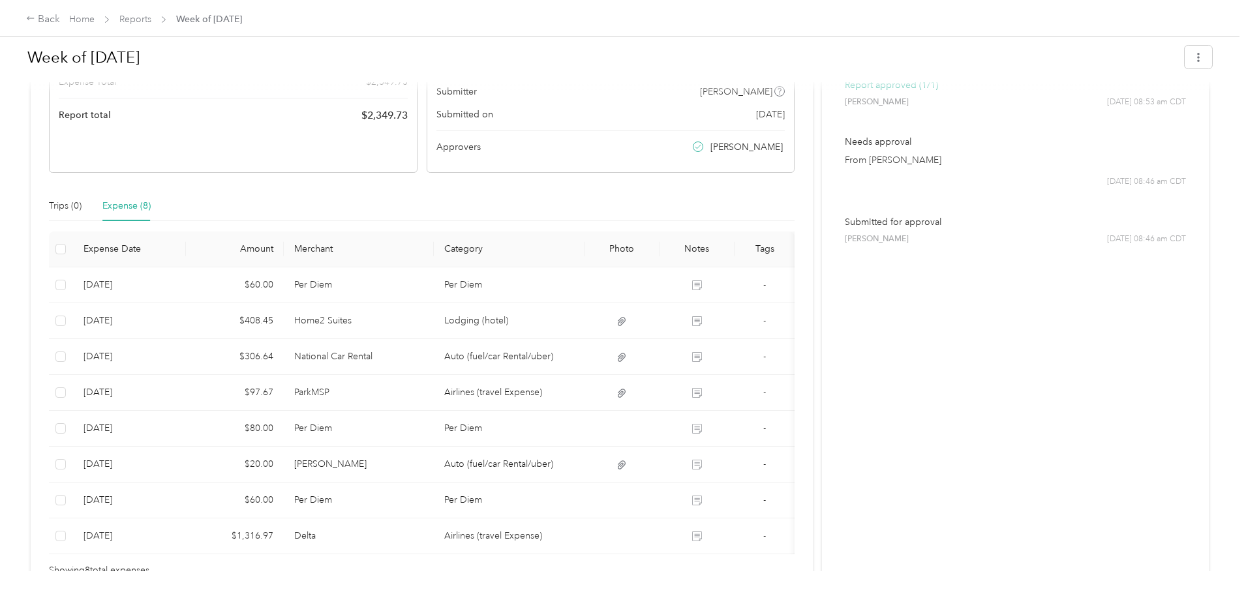
click at [88, 211] on div "Back Home Reports Week of August 11, 2025 Week of August 11, 2025 Needs Payment…" at bounding box center [619, 297] width 1239 height 594
click at [151, 16] on link "Reports" at bounding box center [135, 19] width 32 height 11
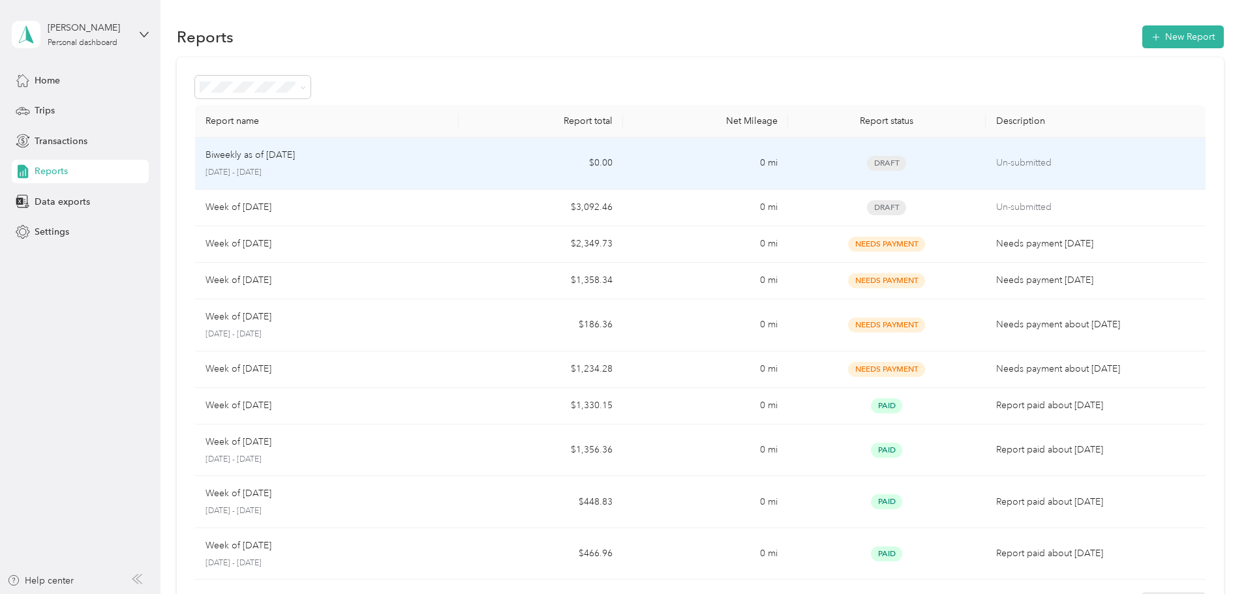
click at [448, 164] on div "Biweekly as of August 25 2025 Aug 25 - Sep 7, 2025" at bounding box center [326, 163] width 243 height 31
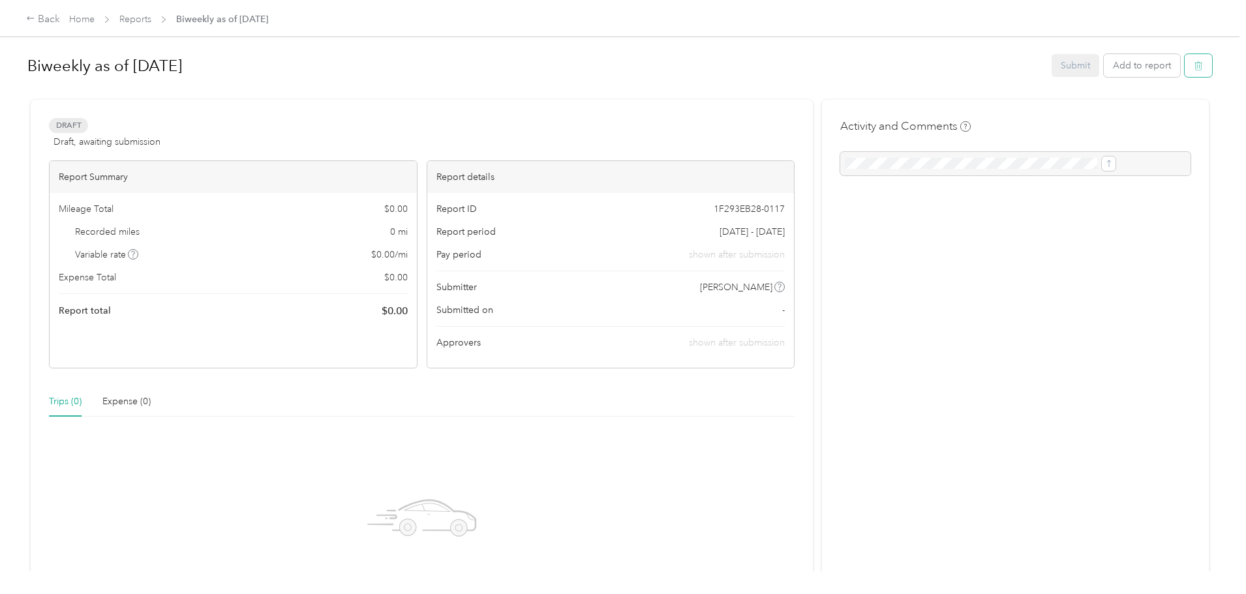
click at [1185, 57] on button "button" at bounding box center [1198, 65] width 27 height 23
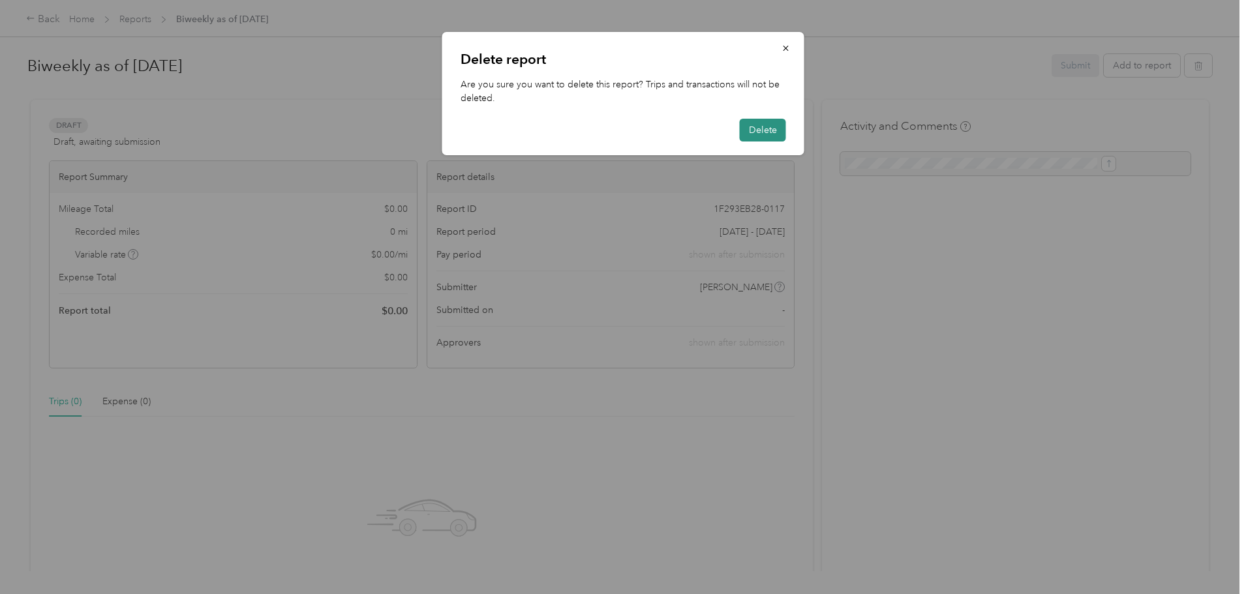
click at [763, 130] on button "Delete" at bounding box center [763, 130] width 46 height 23
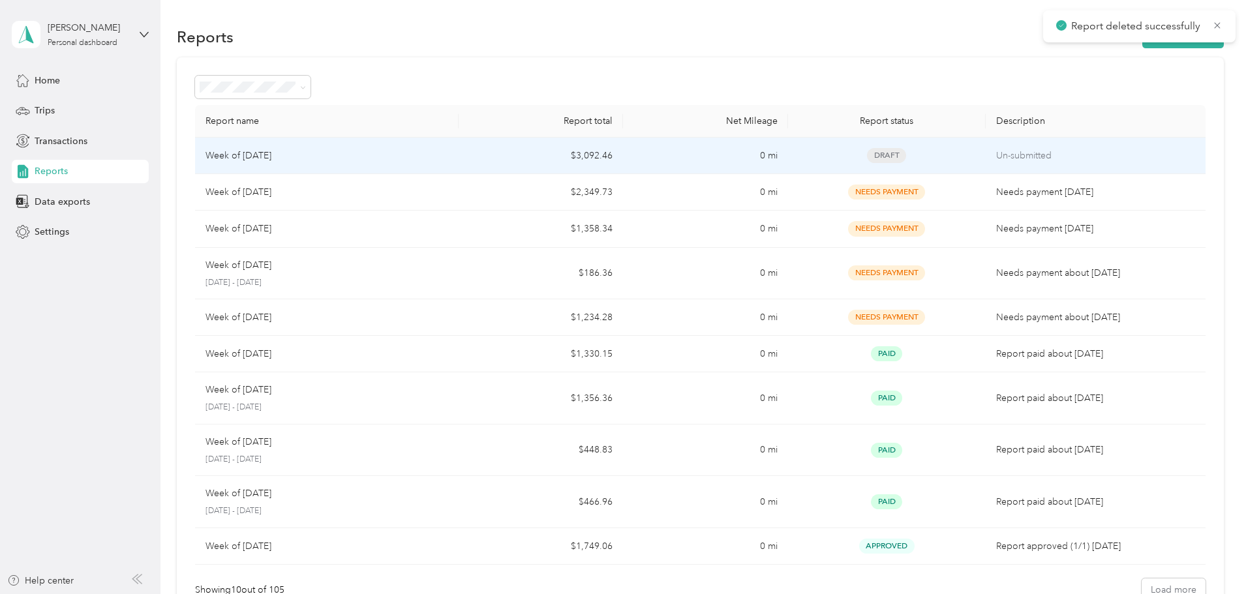
click at [426, 160] on div "Week of [DATE]" at bounding box center [326, 156] width 243 height 14
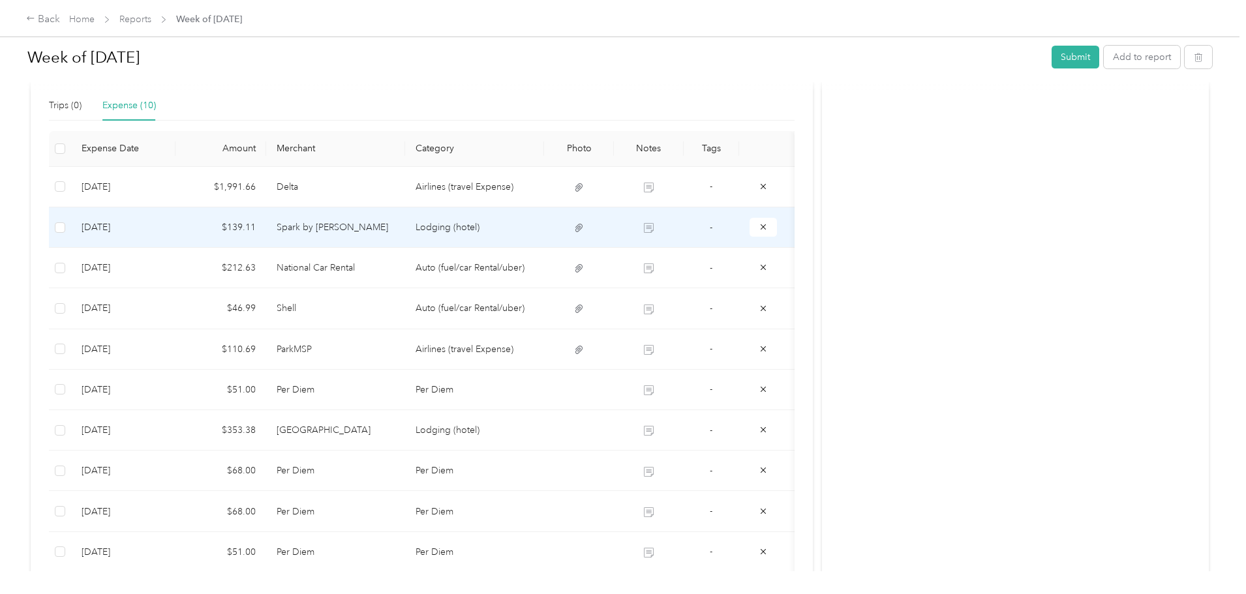
scroll to position [326, 0]
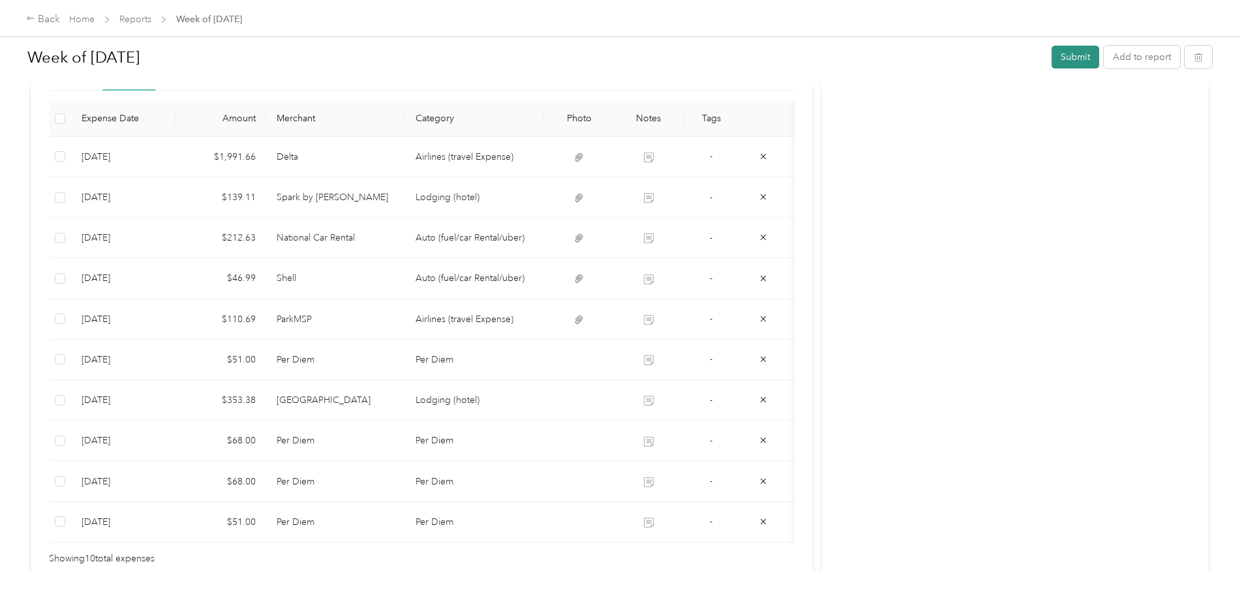
click at [1051, 53] on button "Submit" at bounding box center [1075, 57] width 48 height 23
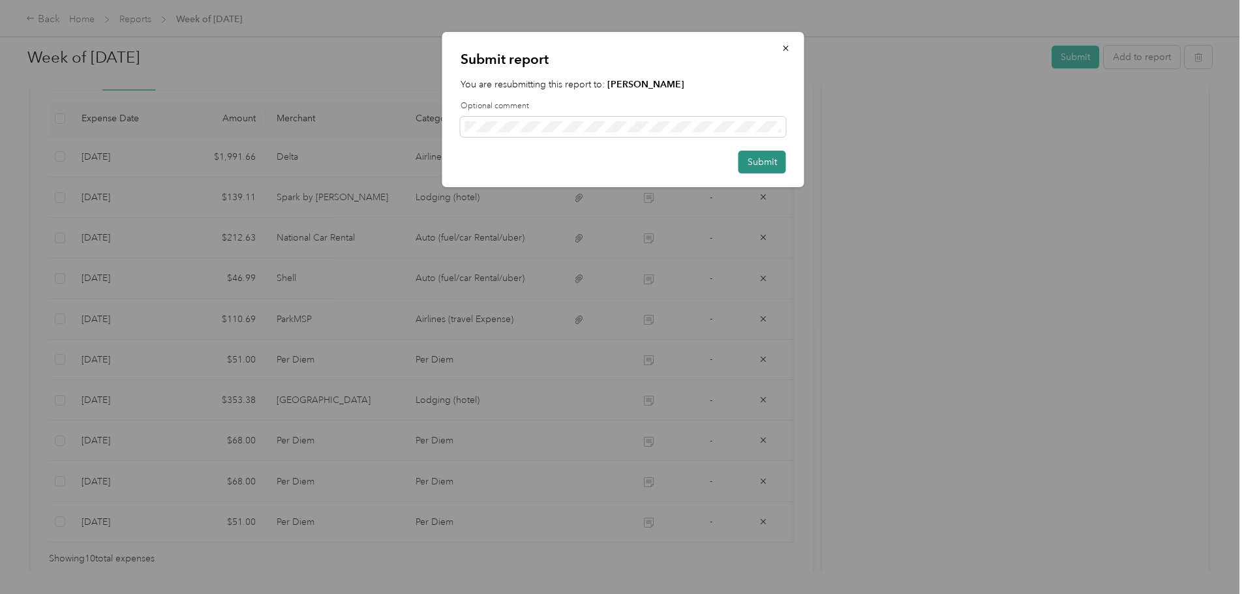
click at [751, 161] on button "Submit" at bounding box center [762, 162] width 48 height 23
